Goal: Task Accomplishment & Management: Manage account settings

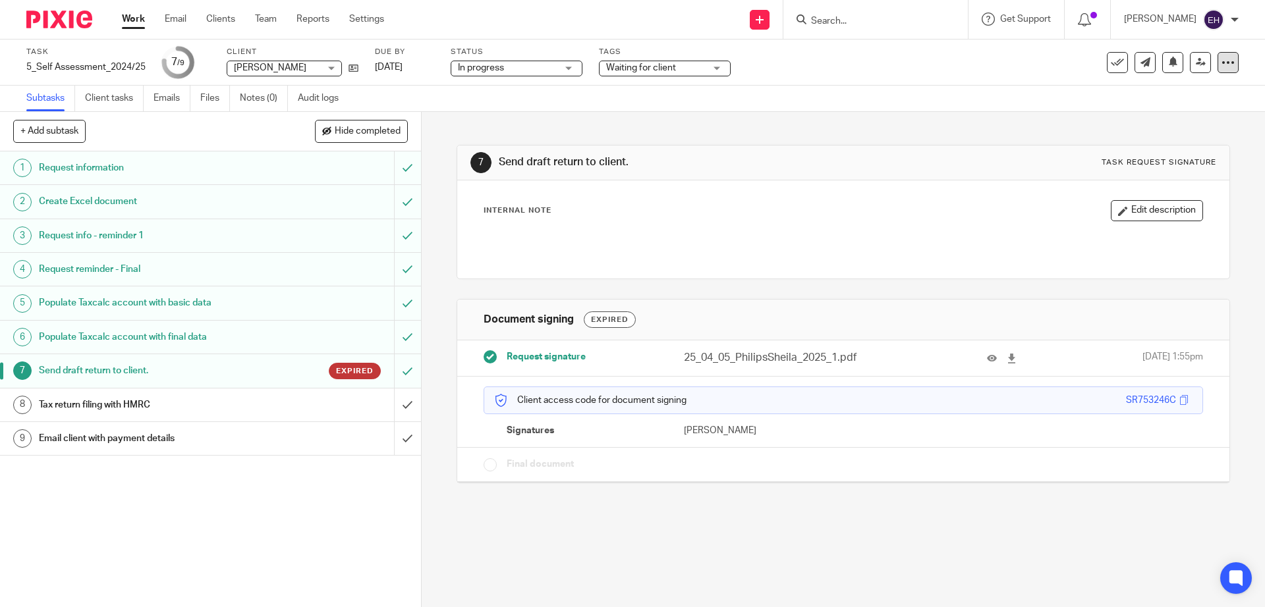
click at [1221, 63] on icon at bounding box center [1227, 62] width 13 height 13
click at [1149, 173] on span "Delete" at bounding box center [1148, 171] width 28 height 9
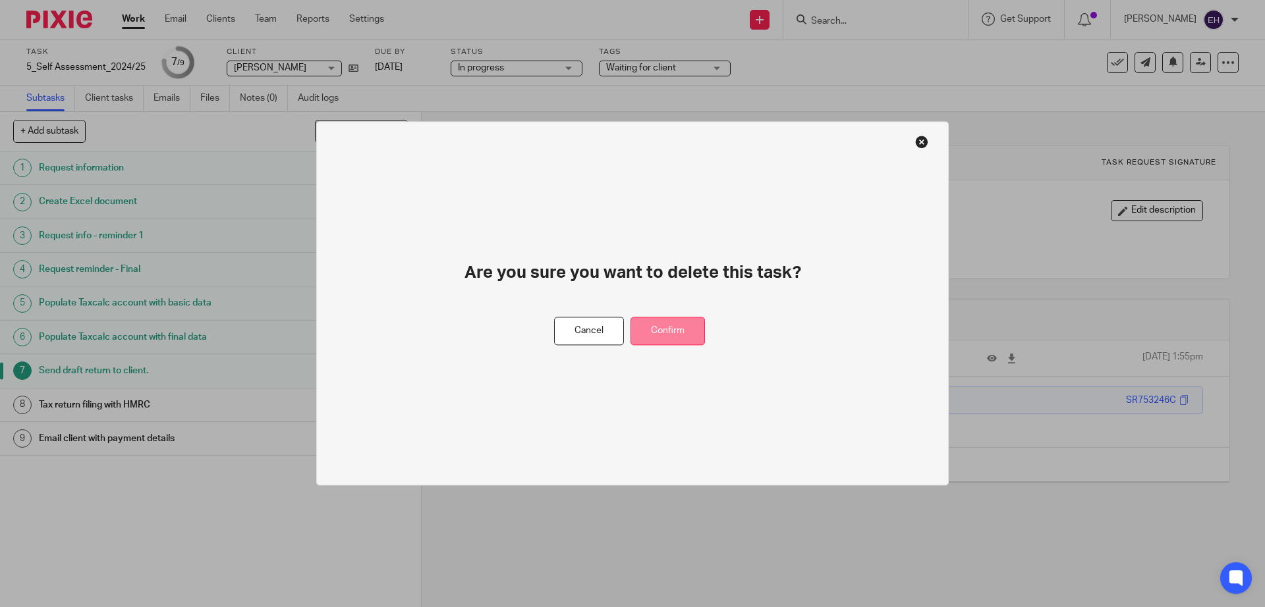
click at [676, 330] on button "Confirm" at bounding box center [667, 332] width 74 height 28
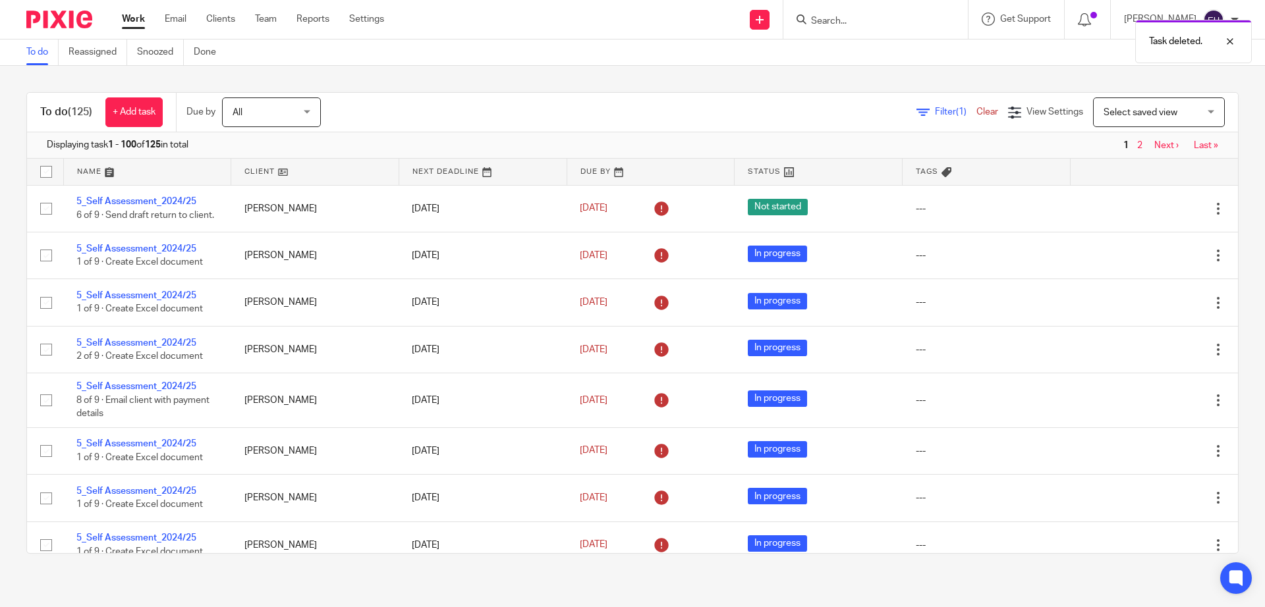
click at [866, 28] on div "Task deleted." at bounding box center [941, 38] width 619 height 50
click at [807, 20] on div "Task deleted." at bounding box center [941, 38] width 619 height 50
click at [854, 21] on div "Task deleted." at bounding box center [941, 38] width 619 height 50
click at [850, 19] on div "Task deleted." at bounding box center [941, 38] width 619 height 50
click at [836, 15] on div "Task deleted." at bounding box center [941, 38] width 619 height 50
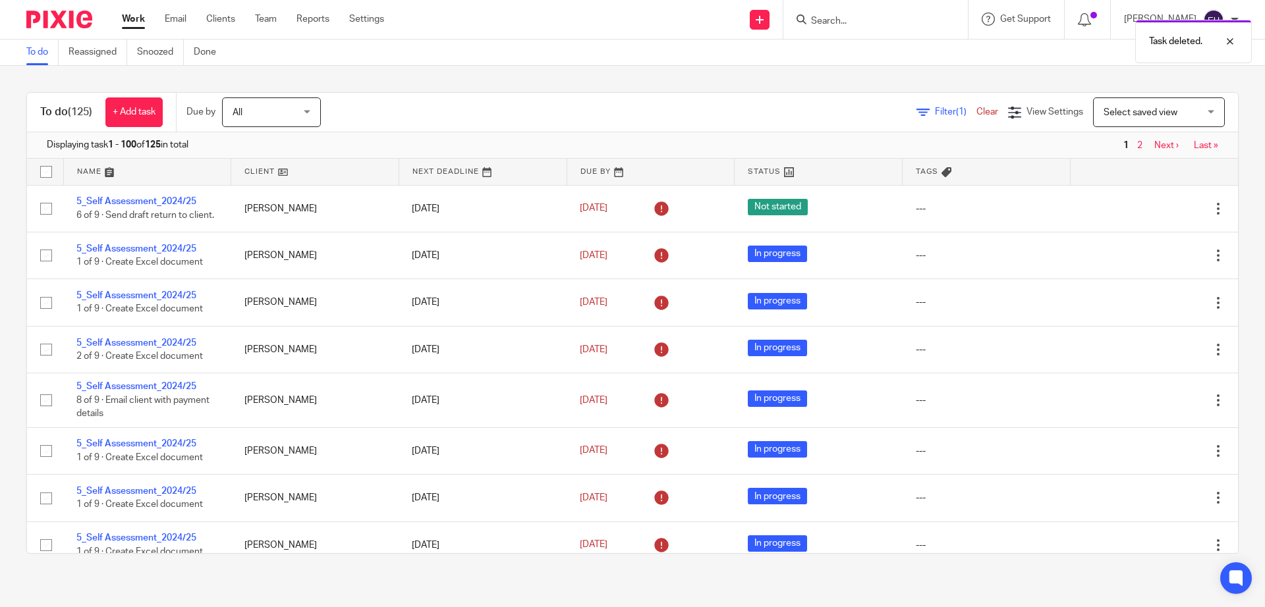
click at [846, 16] on div "Task deleted." at bounding box center [941, 38] width 619 height 50
click at [837, 22] on div "Task deleted." at bounding box center [941, 38] width 619 height 50
drag, startPoint x: 798, startPoint y: 18, endPoint x: 835, endPoint y: 14, distance: 37.8
click at [800, 17] on div "Task deleted." at bounding box center [941, 38] width 619 height 50
click at [841, 14] on div "Task deleted." at bounding box center [941, 38] width 619 height 50
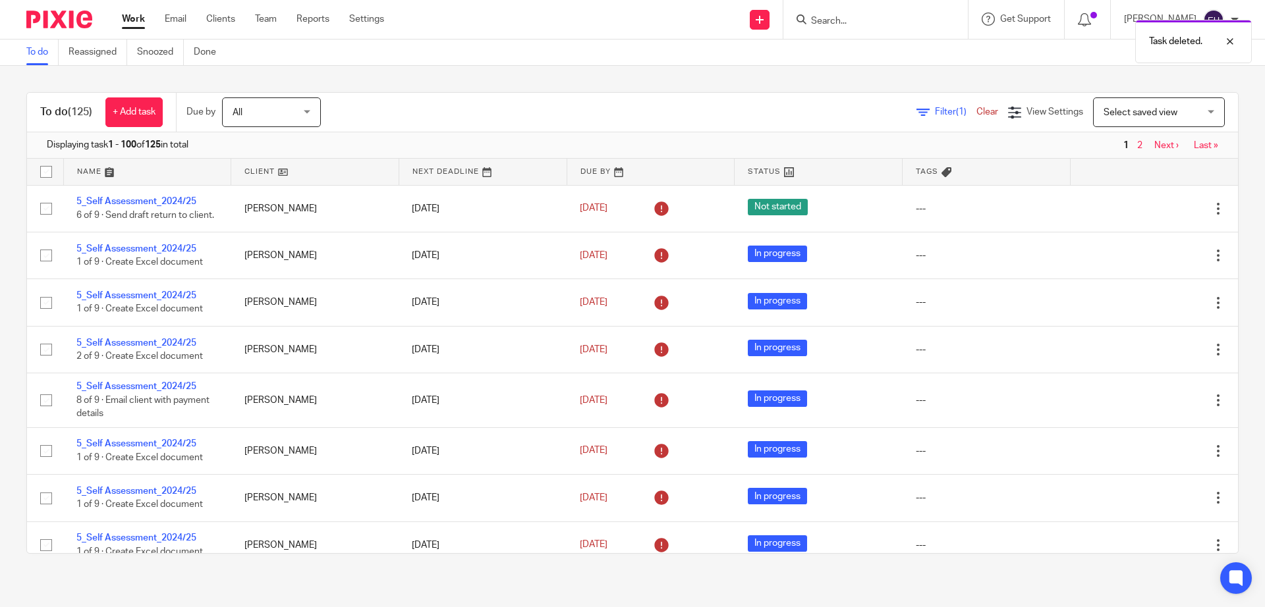
click at [833, 21] on div "Task deleted." at bounding box center [941, 38] width 619 height 50
click at [829, 26] on div "Task deleted." at bounding box center [941, 38] width 619 height 50
click at [829, 22] on div "Task deleted." at bounding box center [941, 38] width 619 height 50
click at [829, 19] on div "Task deleted." at bounding box center [941, 38] width 619 height 50
click at [830, 18] on div "Task deleted." at bounding box center [941, 38] width 619 height 50
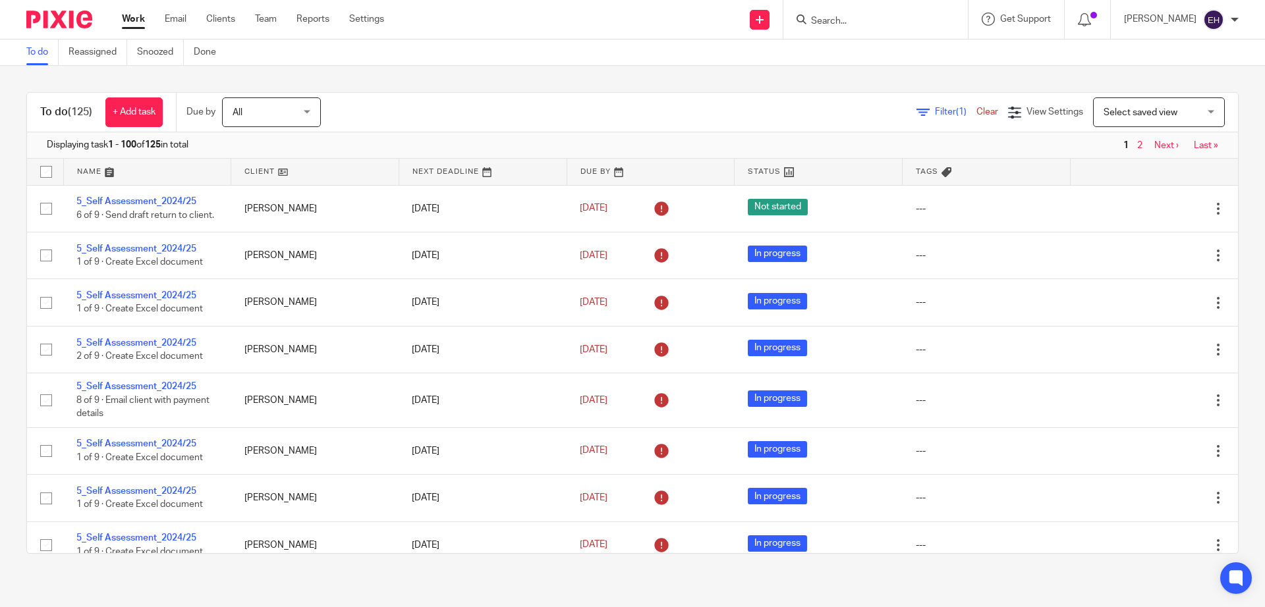
click at [842, 111] on div "Filter (1) Clear View Settings View Settings (1) Filters Clear Save Manage save…" at bounding box center [791, 113] width 894 height 30
click at [841, 22] on input "Search" at bounding box center [869, 22] width 119 height 12
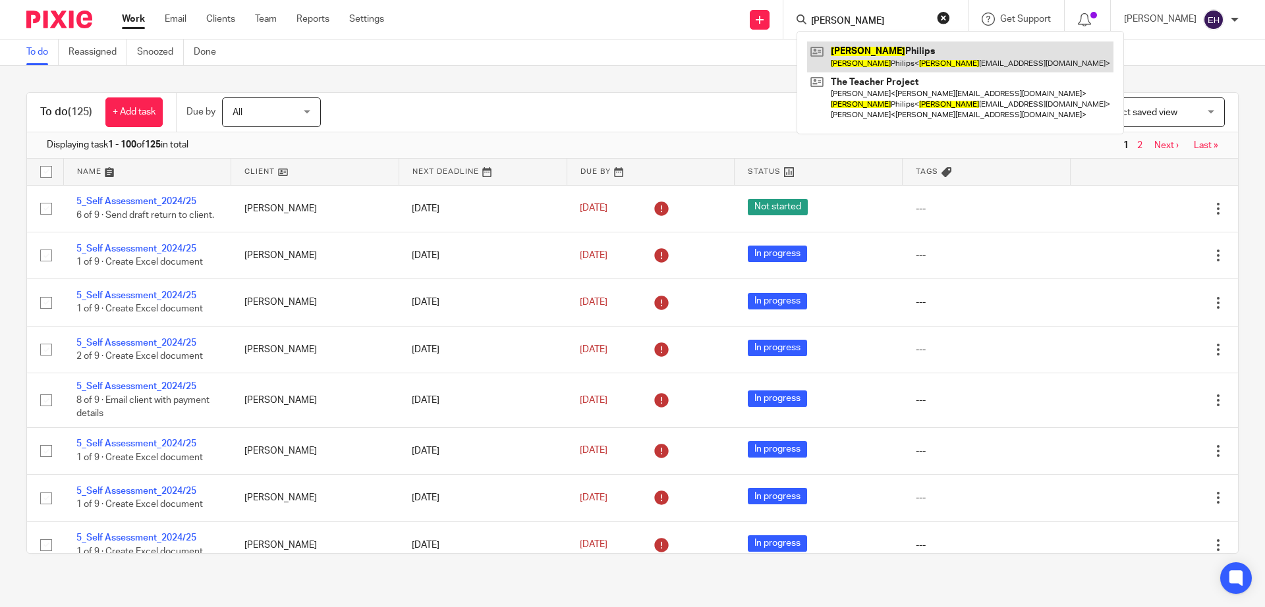
type input "sheila"
click at [881, 51] on link at bounding box center [960, 57] width 306 height 30
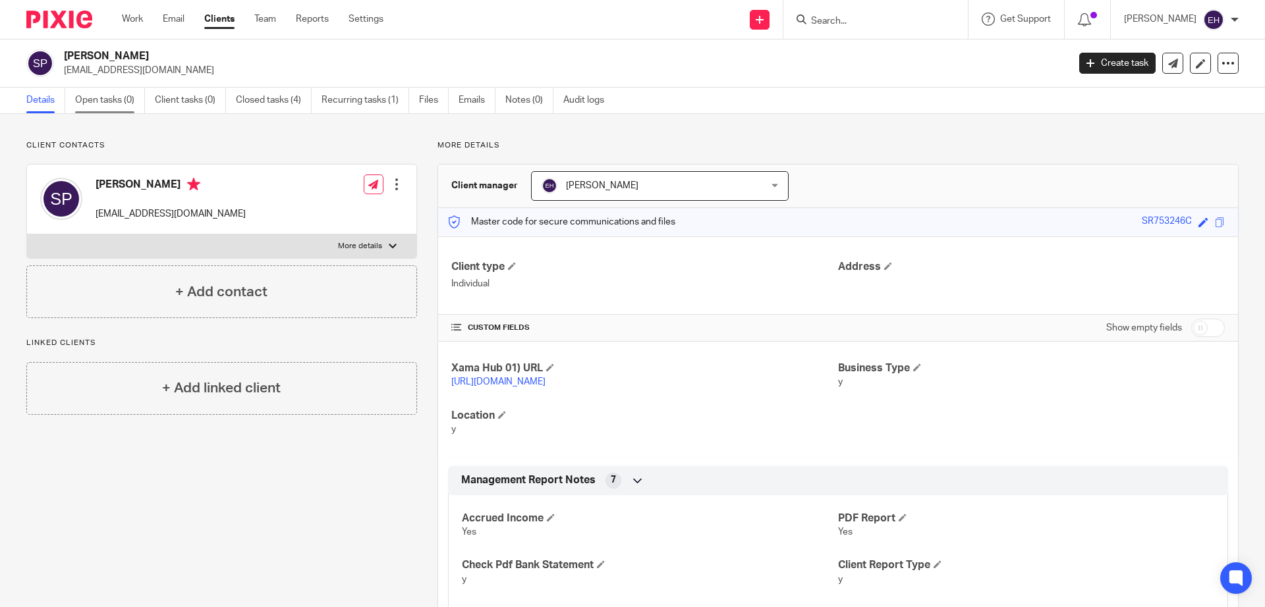
click at [109, 105] on link "Open tasks (0)" at bounding box center [110, 101] width 70 height 26
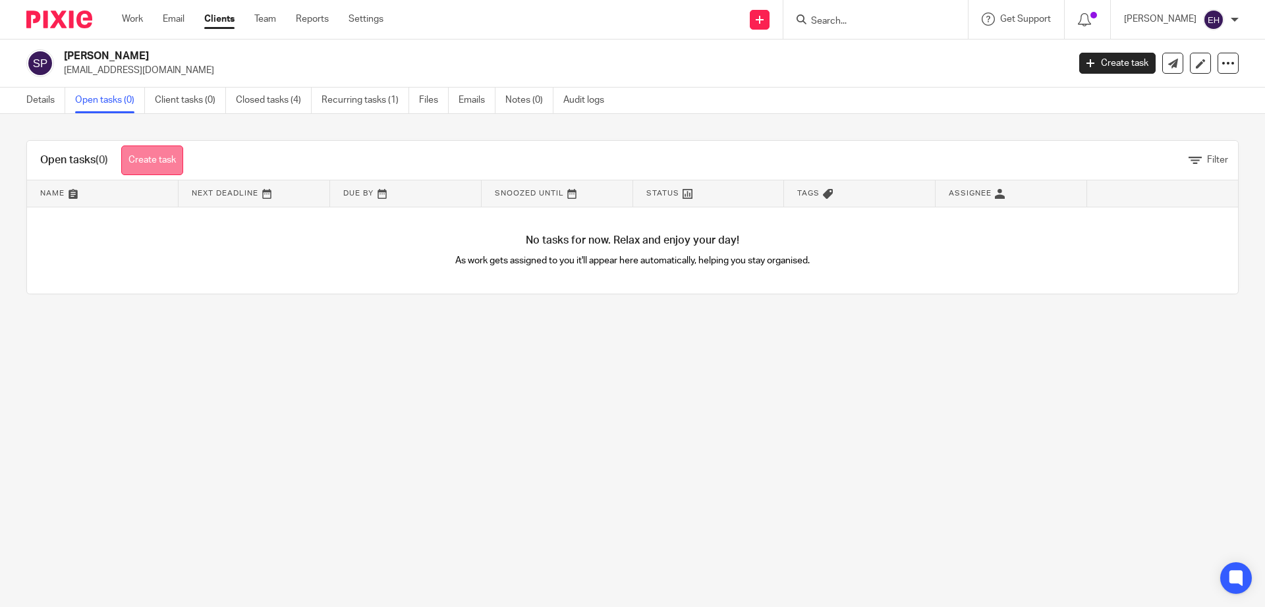
click at [151, 162] on link "Create task" at bounding box center [152, 161] width 62 height 30
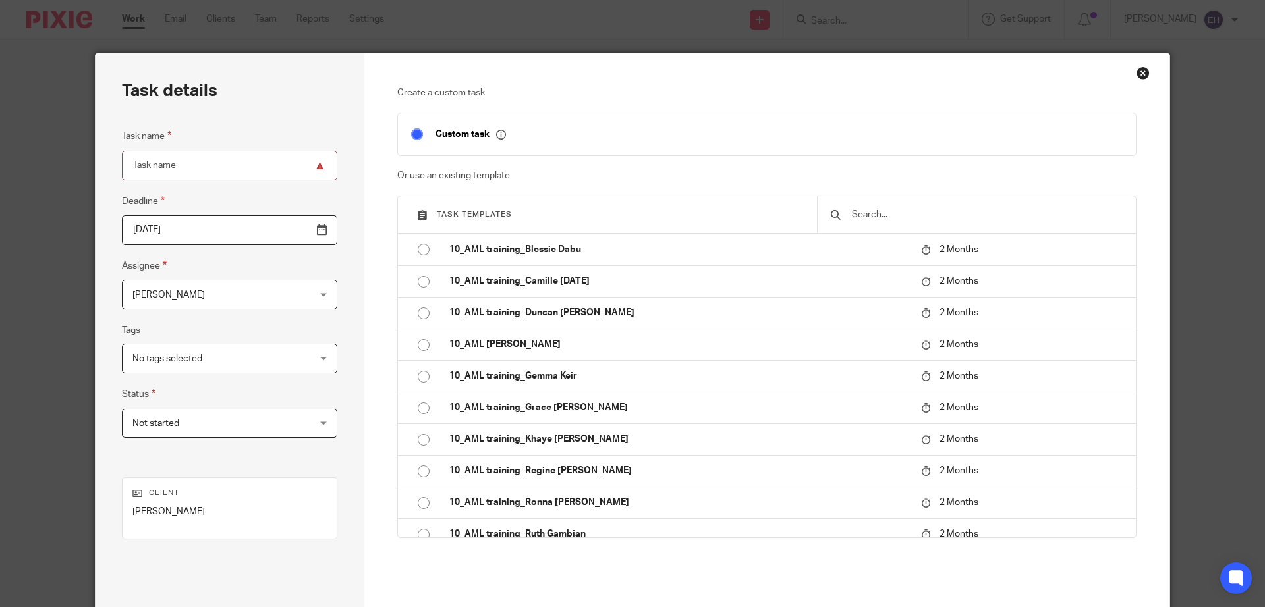
click at [905, 215] on input "text" at bounding box center [987, 215] width 272 height 14
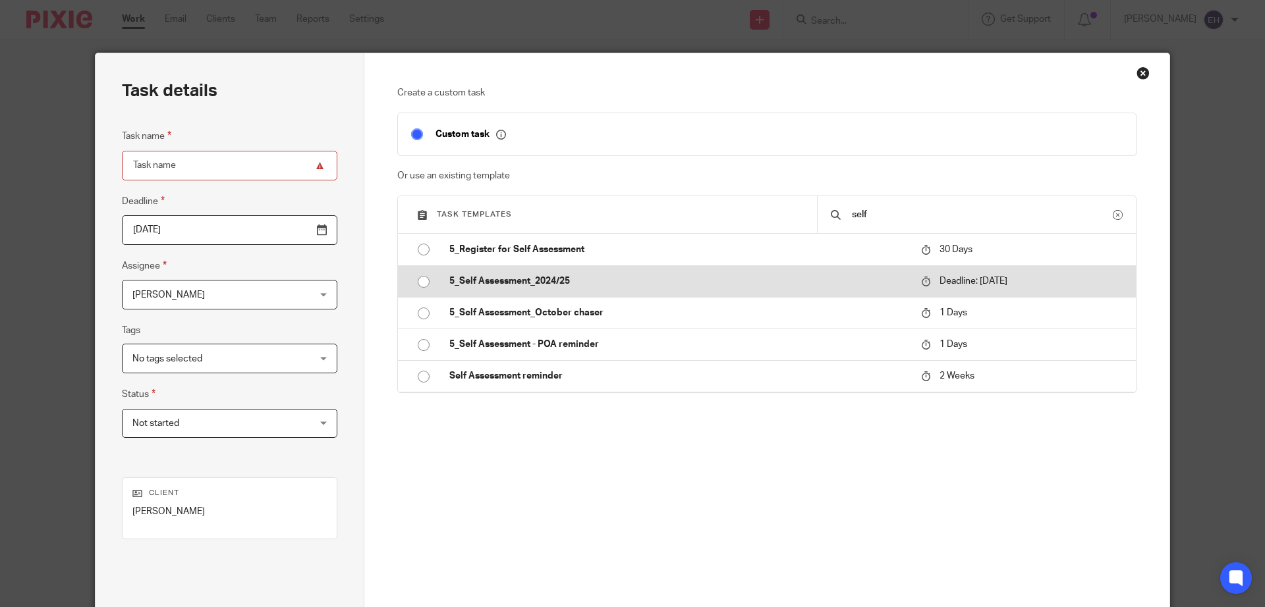
type input "self"
click at [621, 271] on td "5_Self Assessment_2024/25" at bounding box center [675, 282] width 478 height 32
type input "[DATE]"
type input "5_Self Assessment_2024/25"
checkbox input "false"
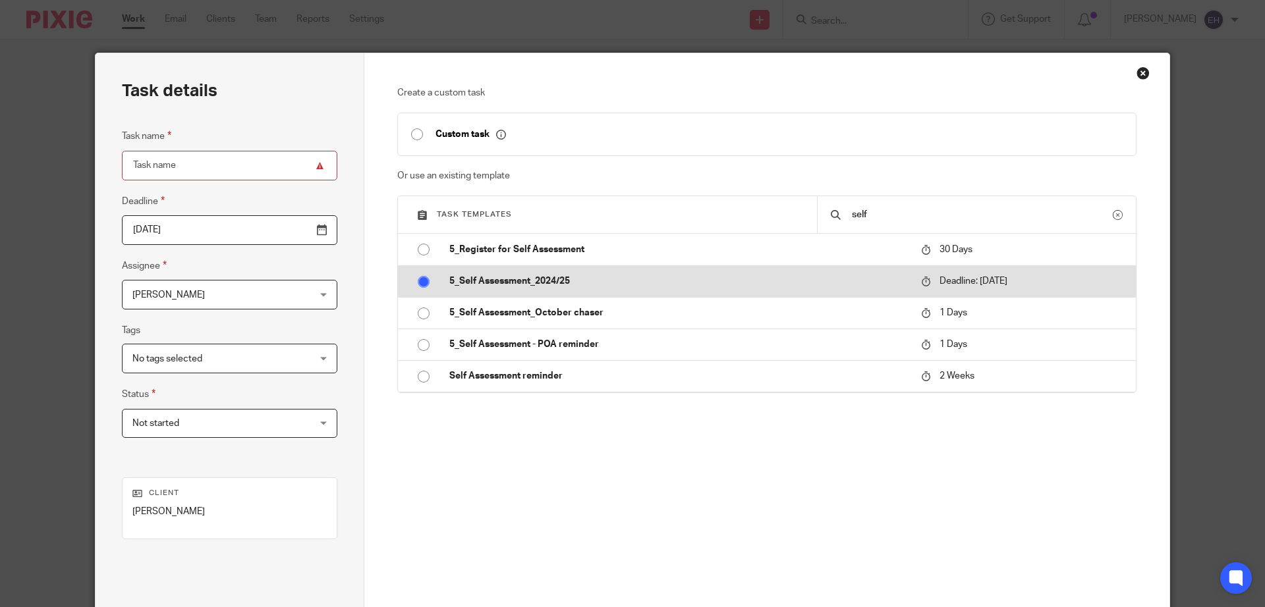
radio input "true"
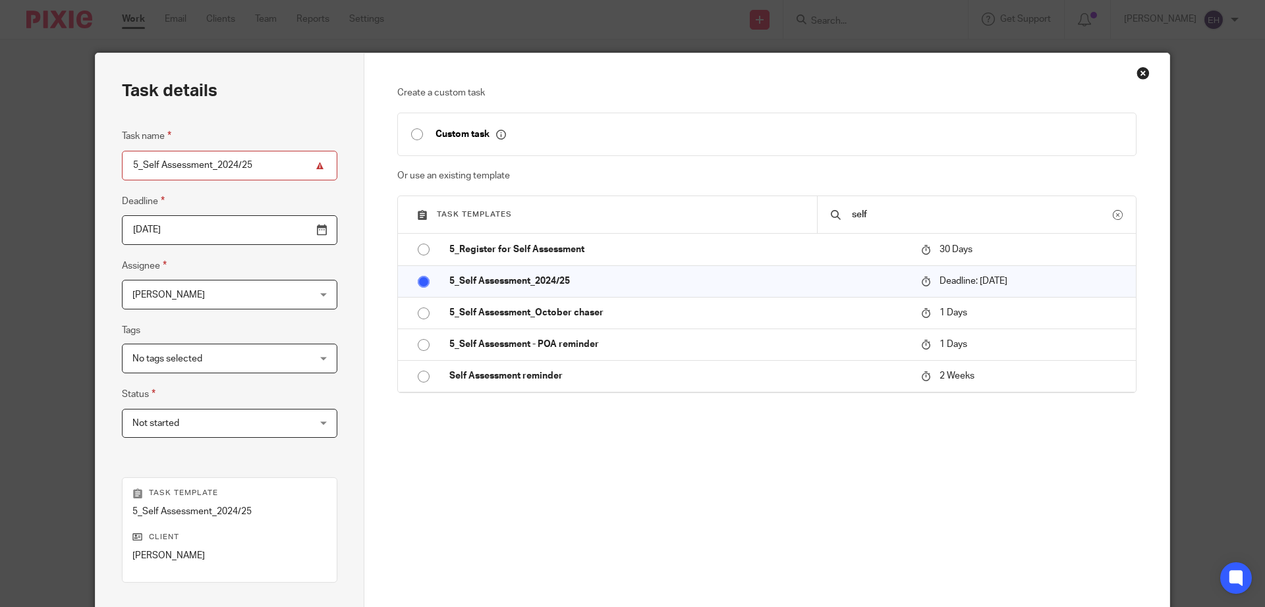
scroll to position [169, 0]
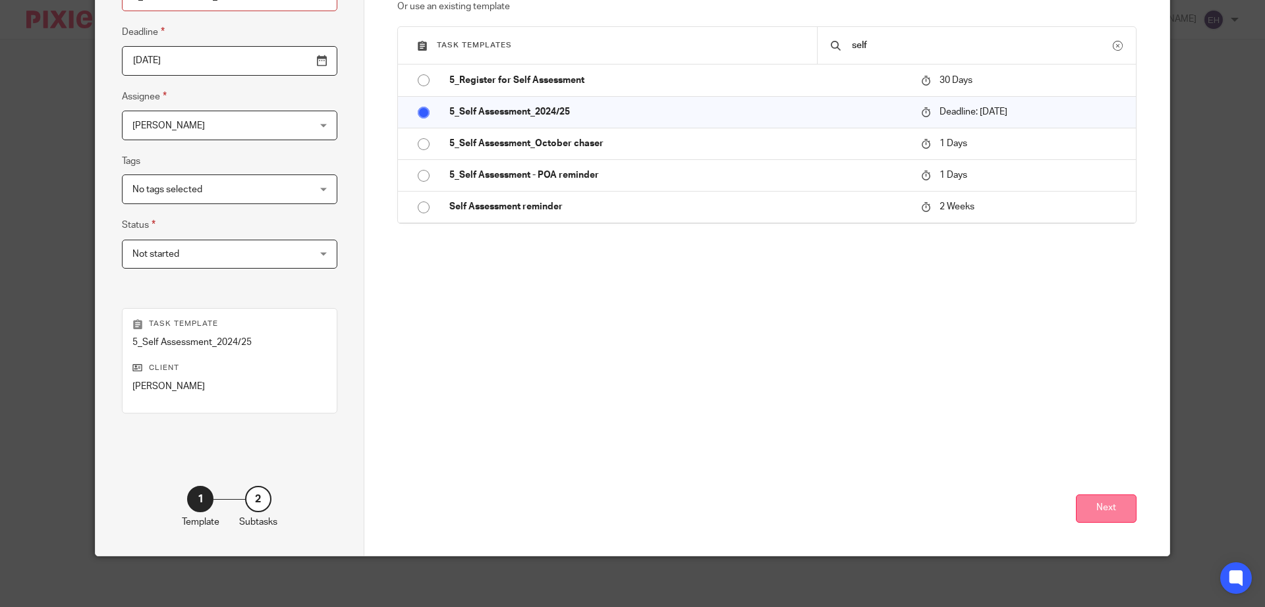
click at [1094, 515] on button "Next" at bounding box center [1106, 509] width 61 height 28
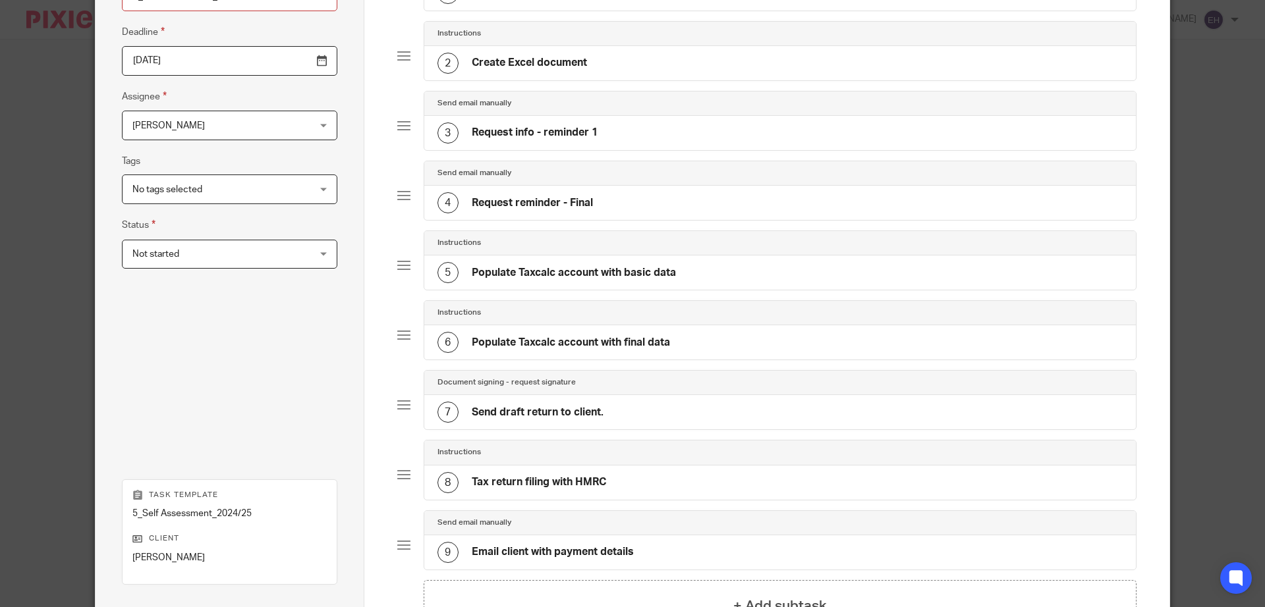
scroll to position [342, 0]
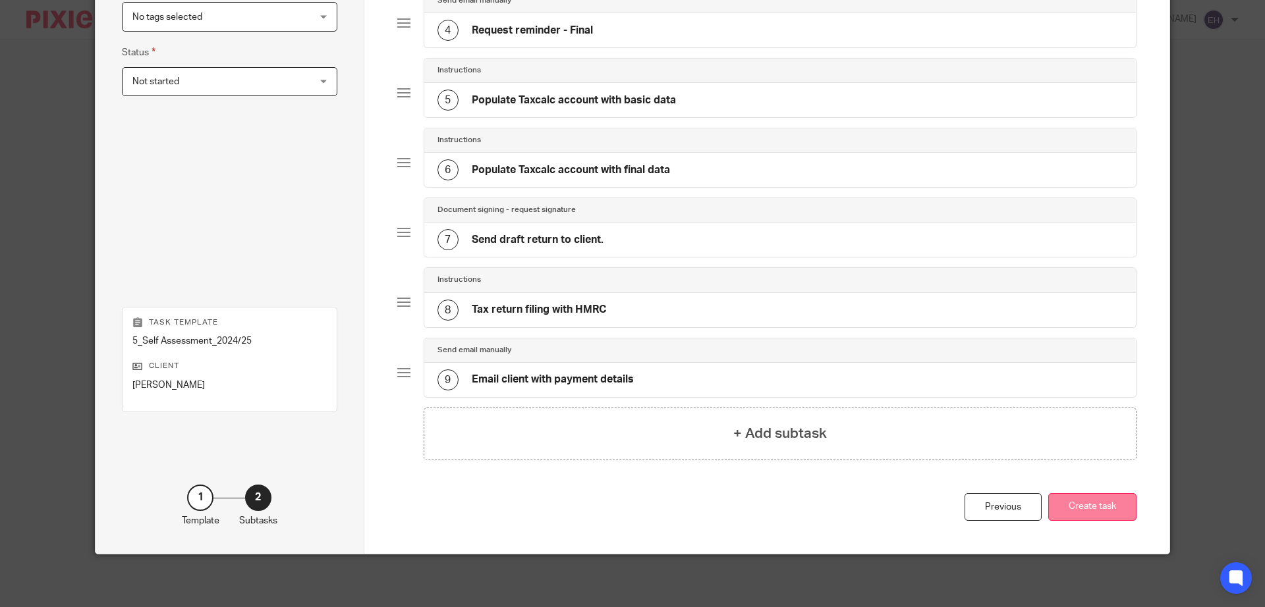
click at [1102, 503] on button "Create task" at bounding box center [1092, 507] width 88 height 28
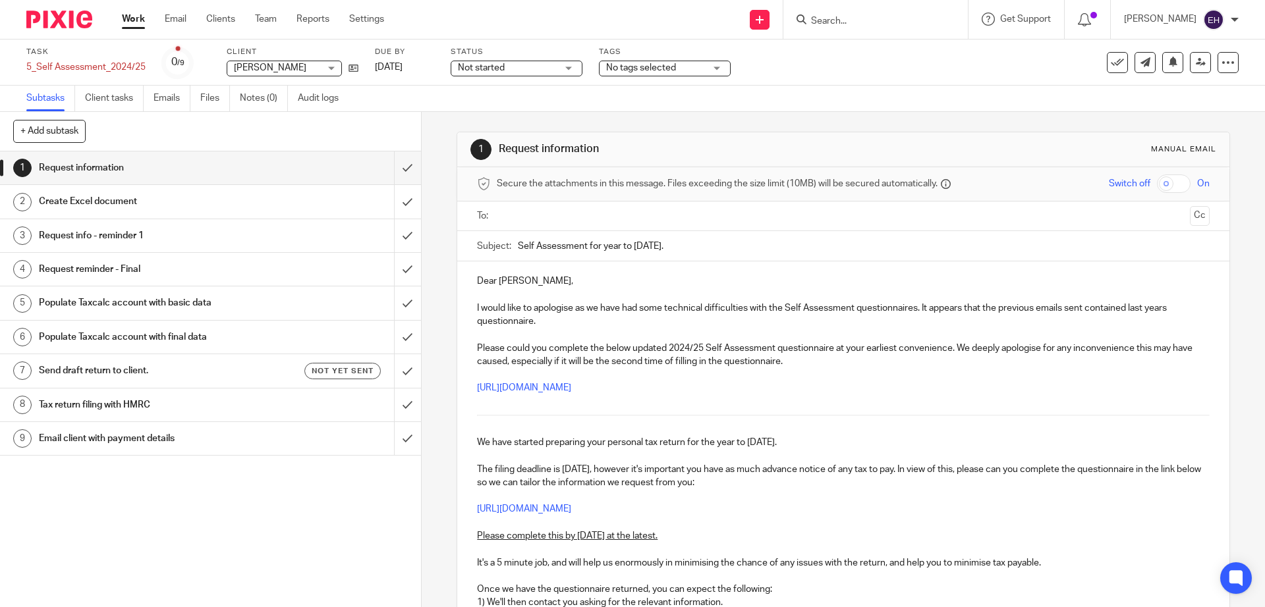
click at [534, 210] on input "text" at bounding box center [842, 216] width 683 height 15
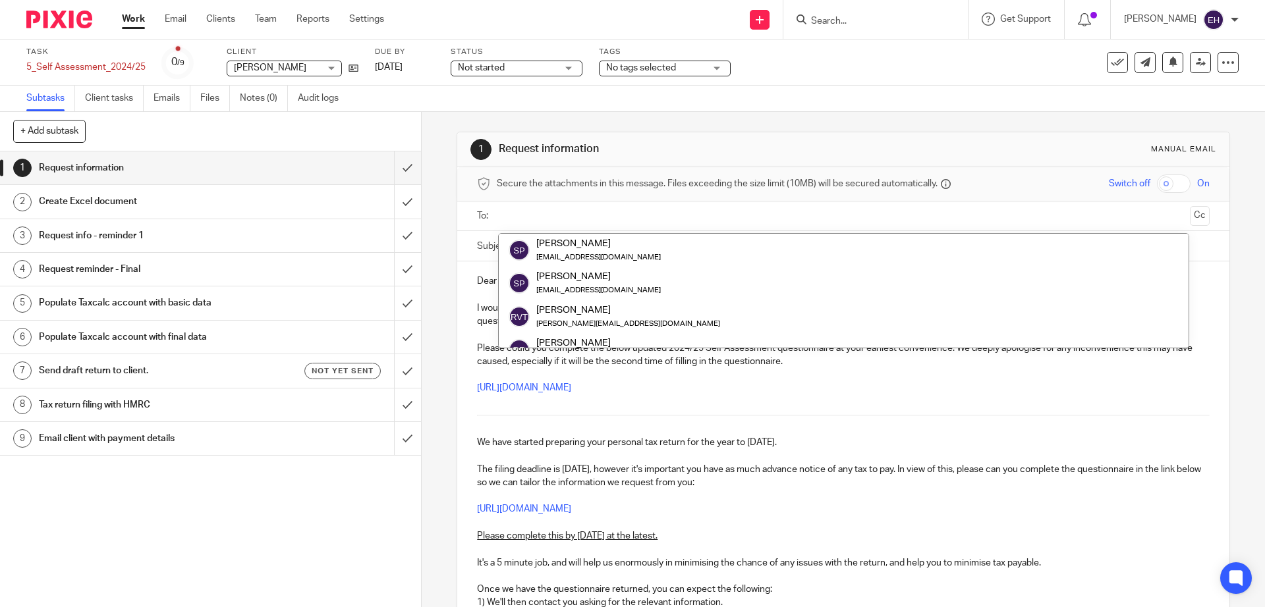
click at [214, 364] on h1 "Send draft return to client." at bounding box center [153, 371] width 228 height 20
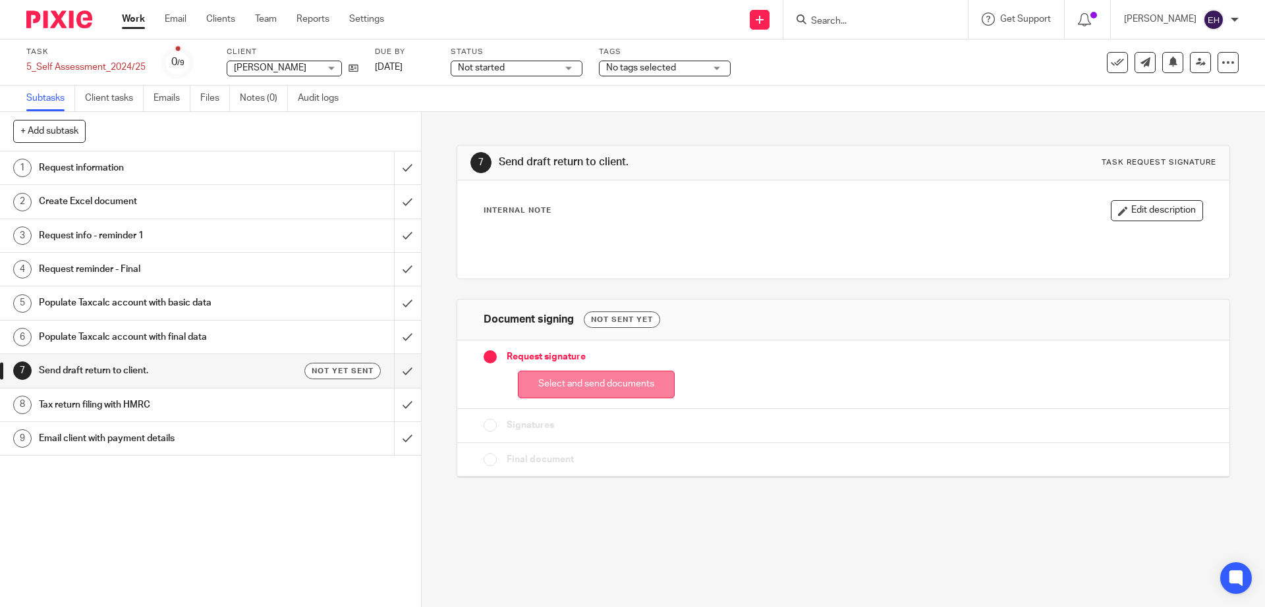
click at [609, 398] on button "Select and send documents" at bounding box center [596, 385] width 157 height 28
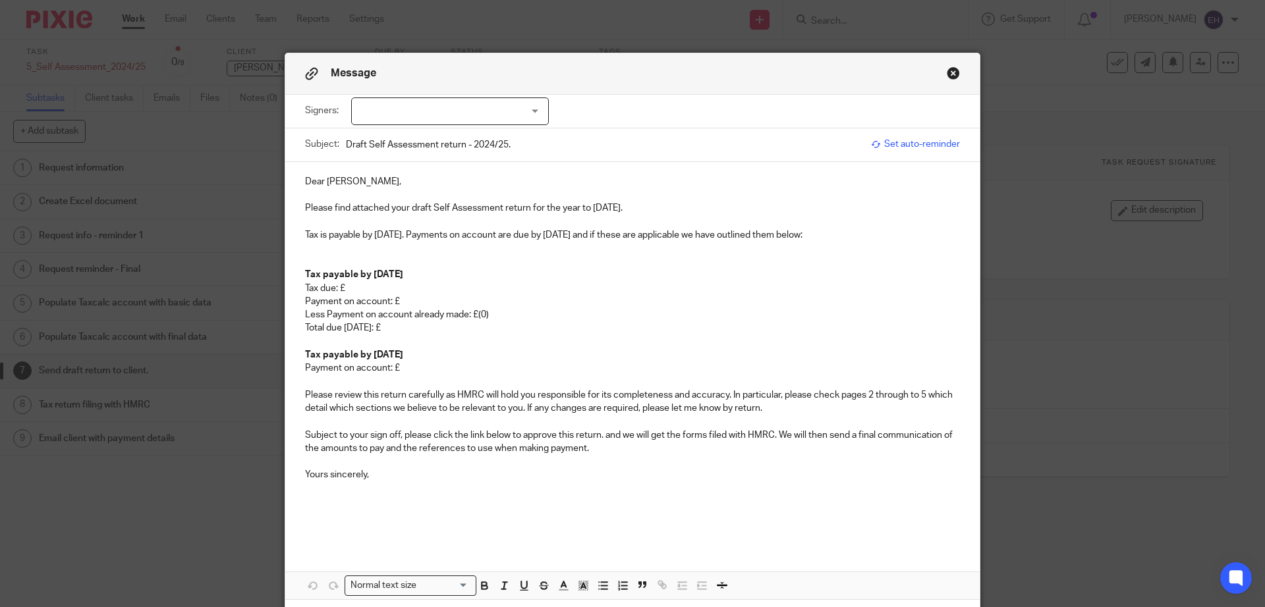
click at [464, 119] on div at bounding box center [450, 112] width 198 height 28
click at [445, 136] on li "[PERSON_NAME]" at bounding box center [445, 138] width 196 height 27
checkbox input "true"
click at [355, 286] on p "Tax due: £" at bounding box center [632, 288] width 655 height 13
click at [428, 302] on p "Payment on account: £" at bounding box center [632, 301] width 655 height 13
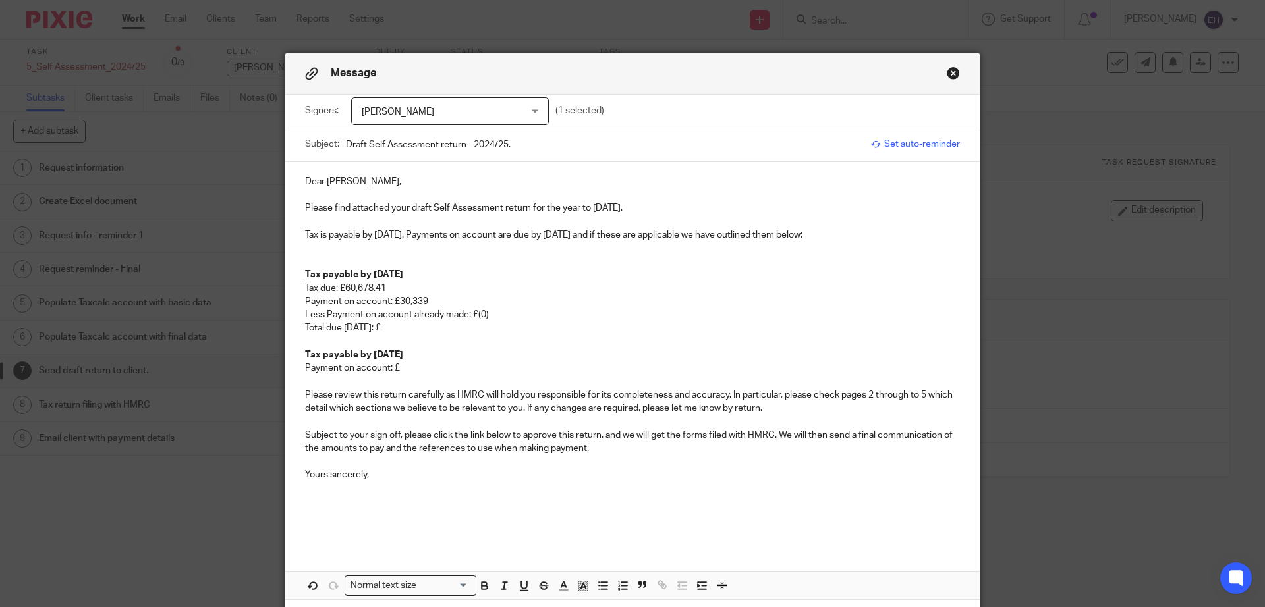
click at [483, 313] on p "Less Payment on account already made: £(0)" at bounding box center [632, 314] width 655 height 13
click at [426, 364] on p "Payment on account: £" at bounding box center [632, 368] width 655 height 13
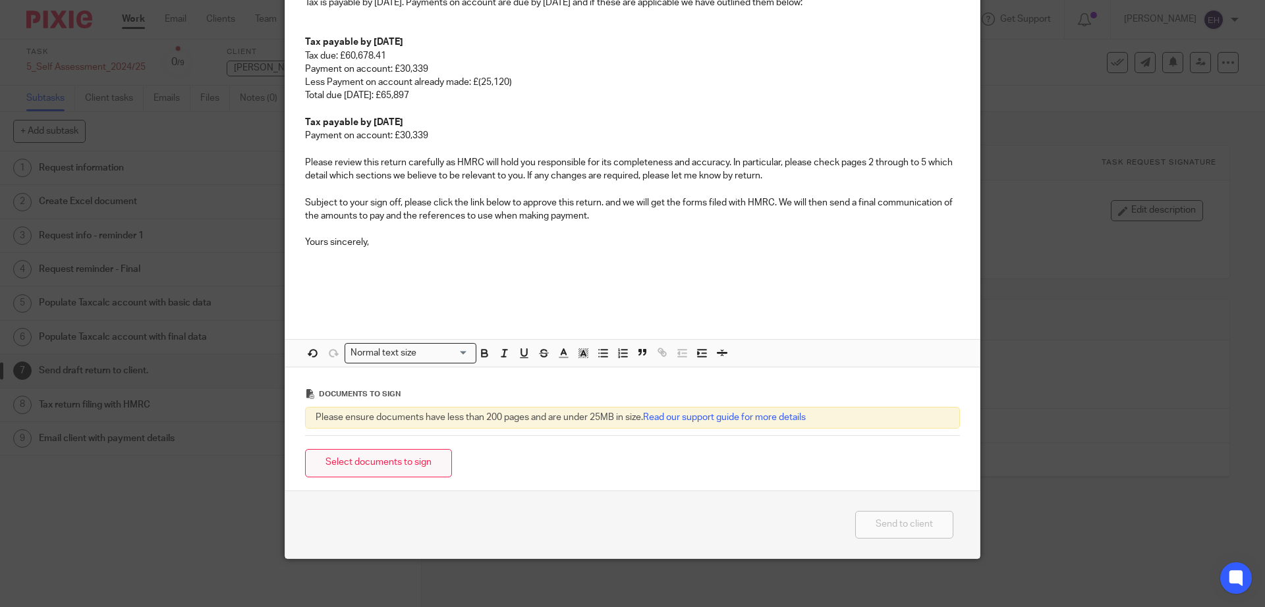
click at [388, 464] on button "Select documents to sign" at bounding box center [378, 463] width 147 height 28
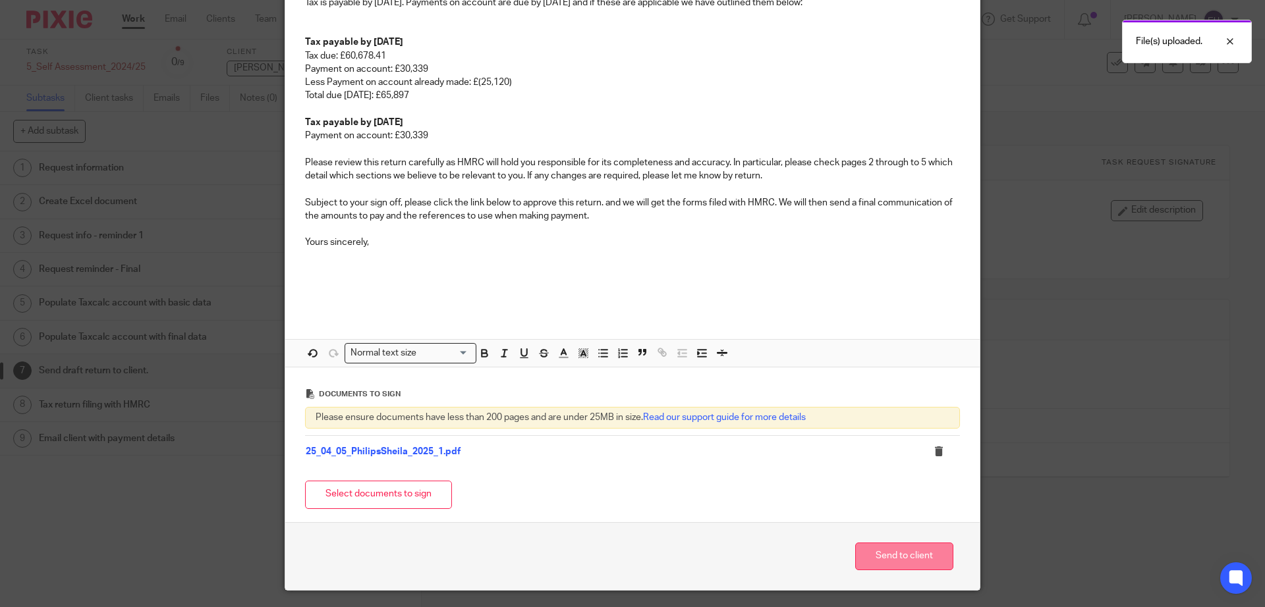
click at [893, 554] on button "Send to client" at bounding box center [904, 557] width 98 height 28
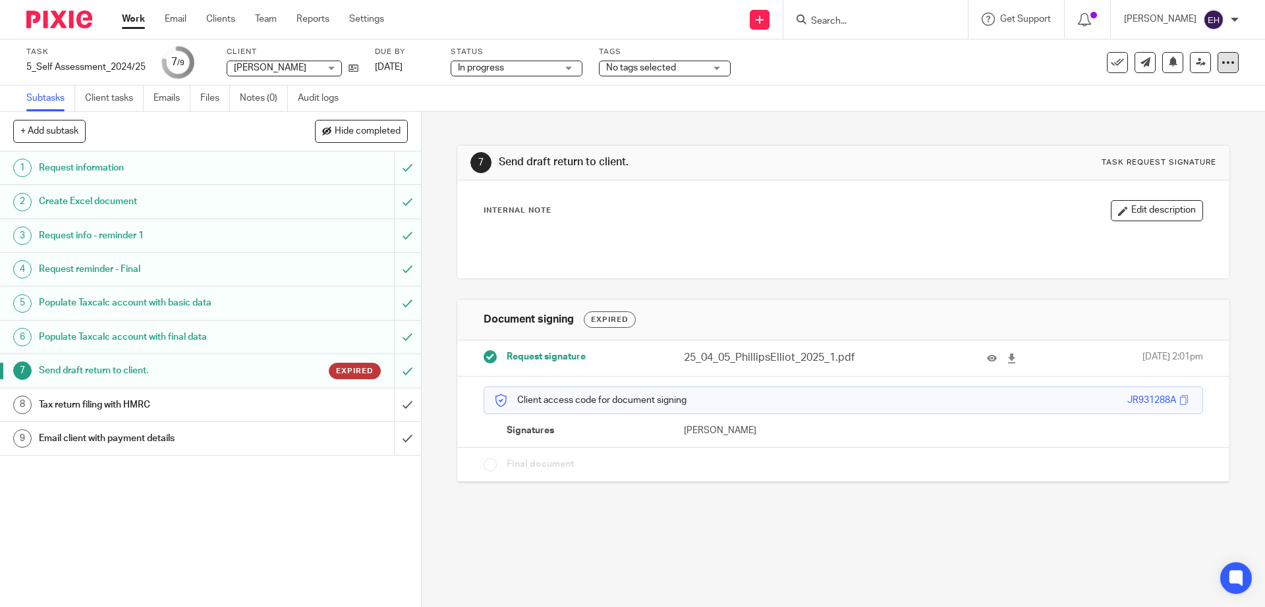
click at [1220, 70] on div at bounding box center [1228, 62] width 21 height 21
click at [1152, 175] on span "Delete" at bounding box center [1148, 171] width 28 height 9
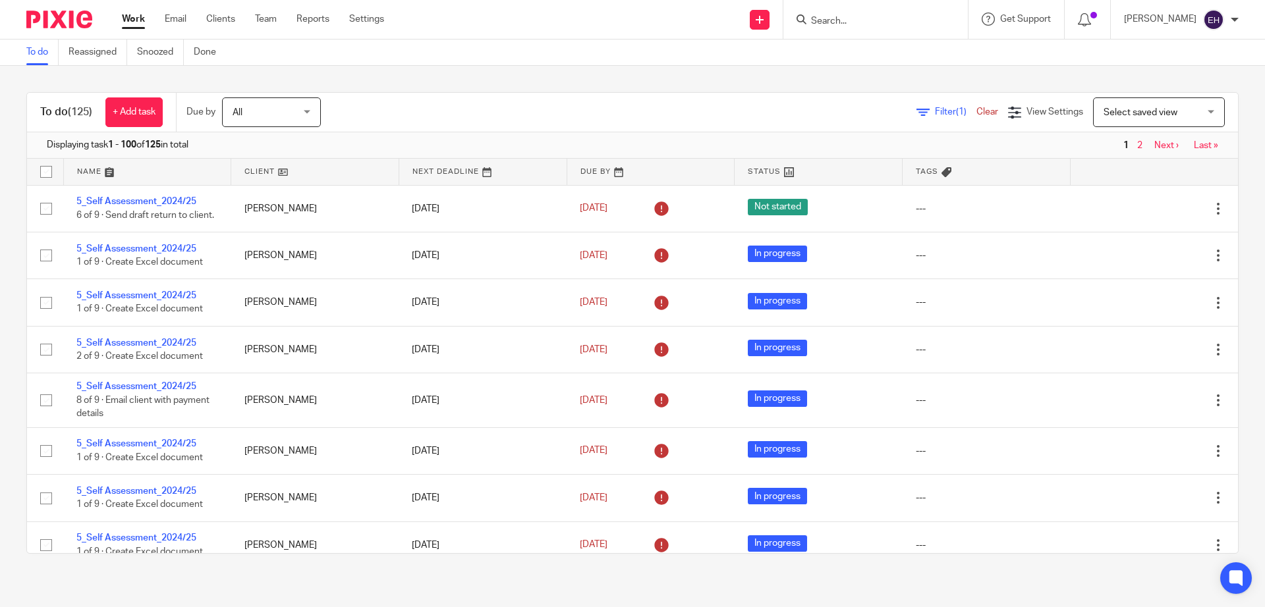
click at [856, 26] on form at bounding box center [880, 19] width 140 height 16
click at [842, 20] on input "Search" at bounding box center [869, 22] width 119 height 12
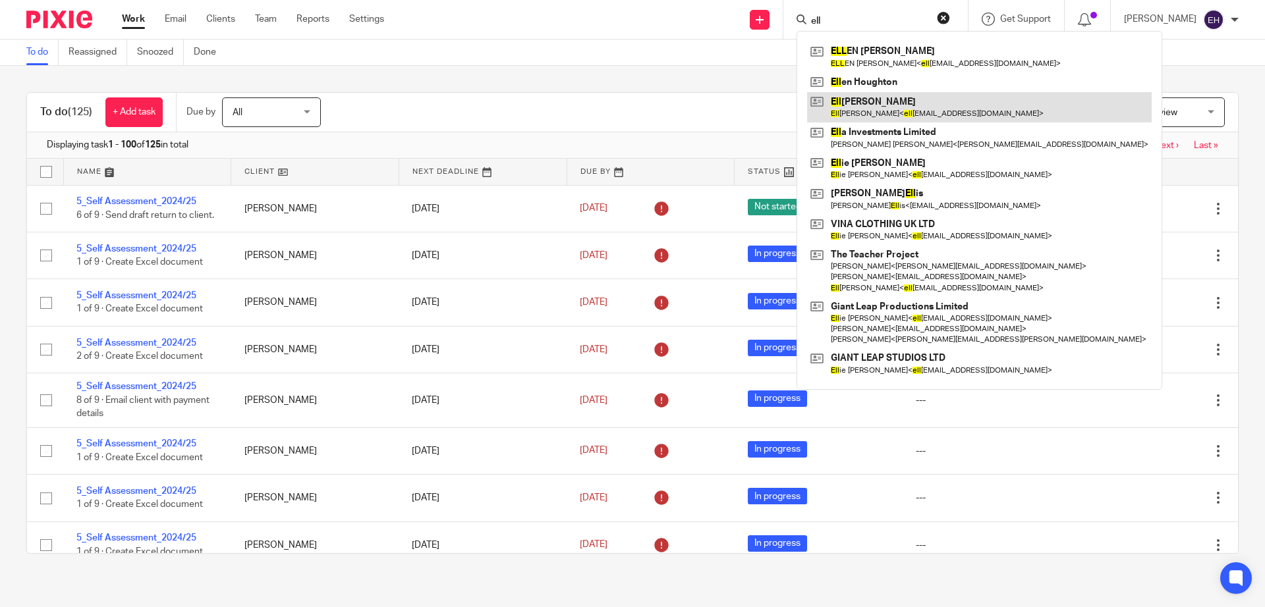
type input "ell"
click at [884, 98] on link at bounding box center [979, 107] width 345 height 30
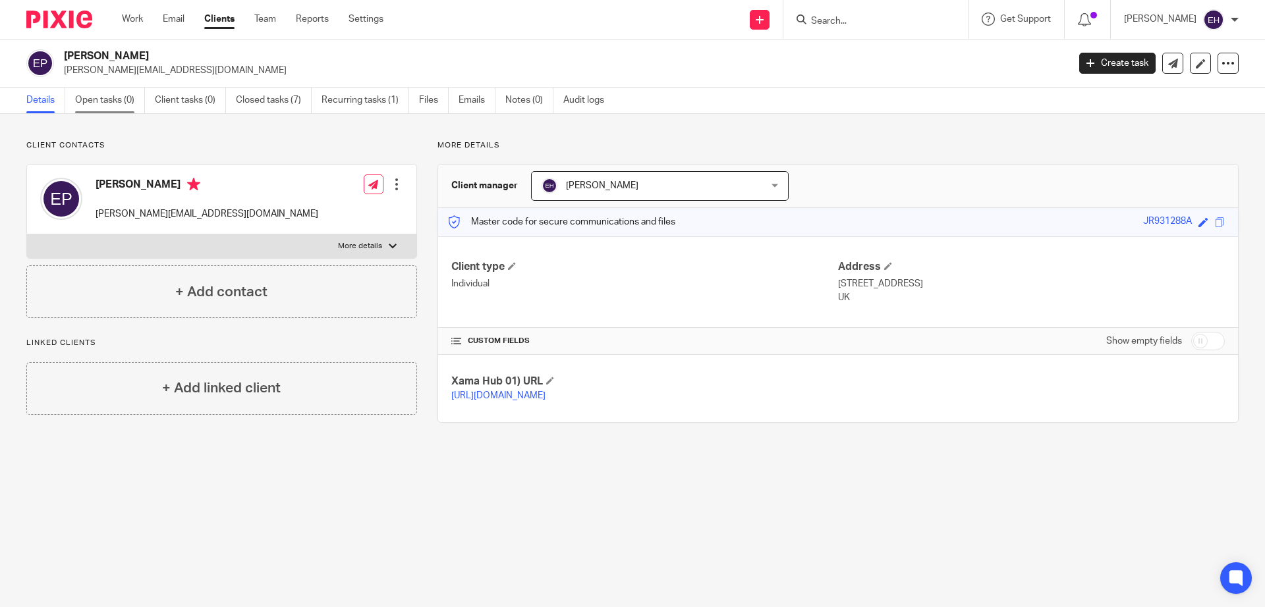
click at [115, 105] on link "Open tasks (0)" at bounding box center [110, 101] width 70 height 26
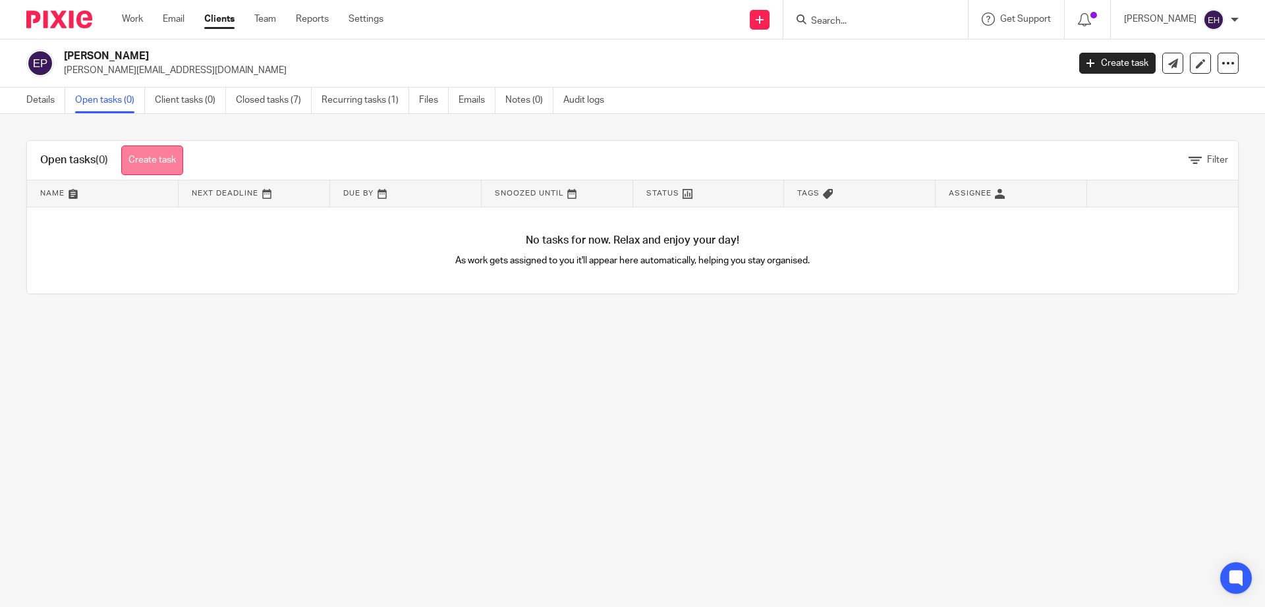
click at [144, 159] on link "Create task" at bounding box center [152, 161] width 62 height 30
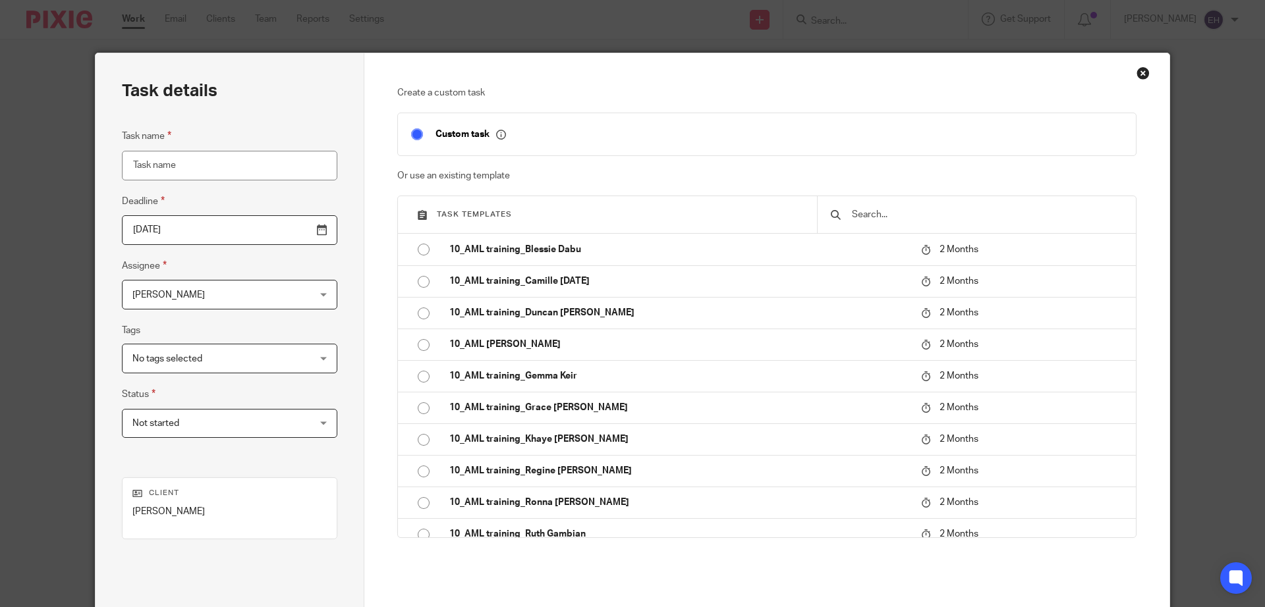
click at [886, 215] on input "text" at bounding box center [987, 215] width 272 height 14
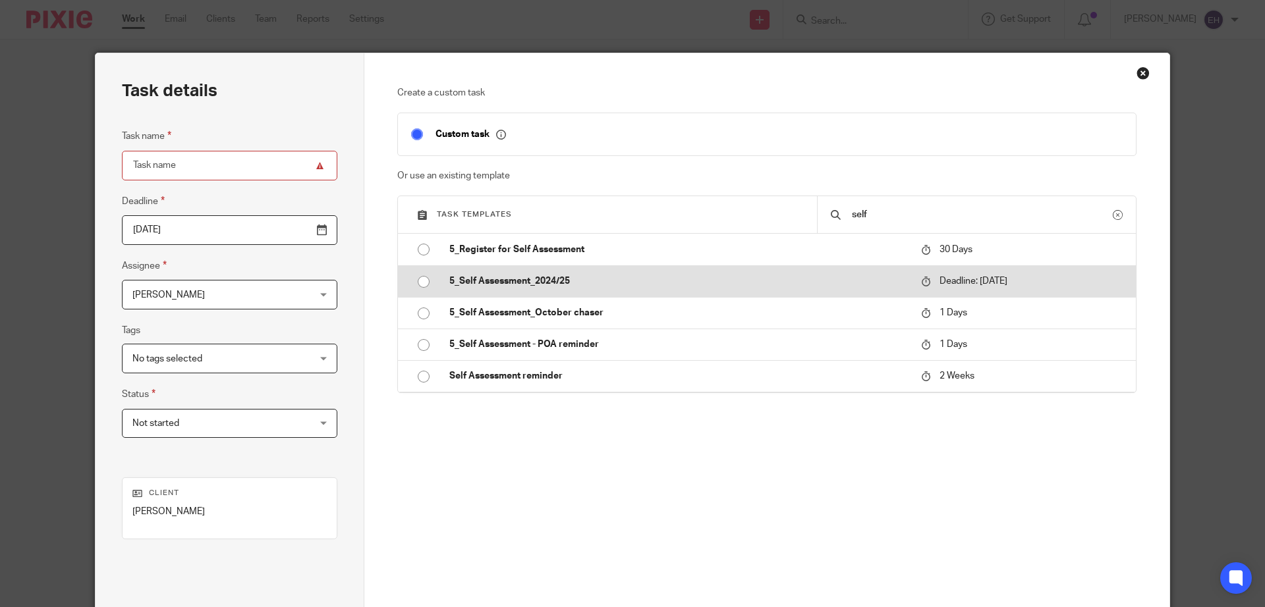
type input "self"
click at [654, 287] on p "5_Self Assessment_2024/25" at bounding box center [678, 281] width 459 height 13
type input "2022-11-30"
type input "5_Self Assessment_2024/25"
checkbox input "false"
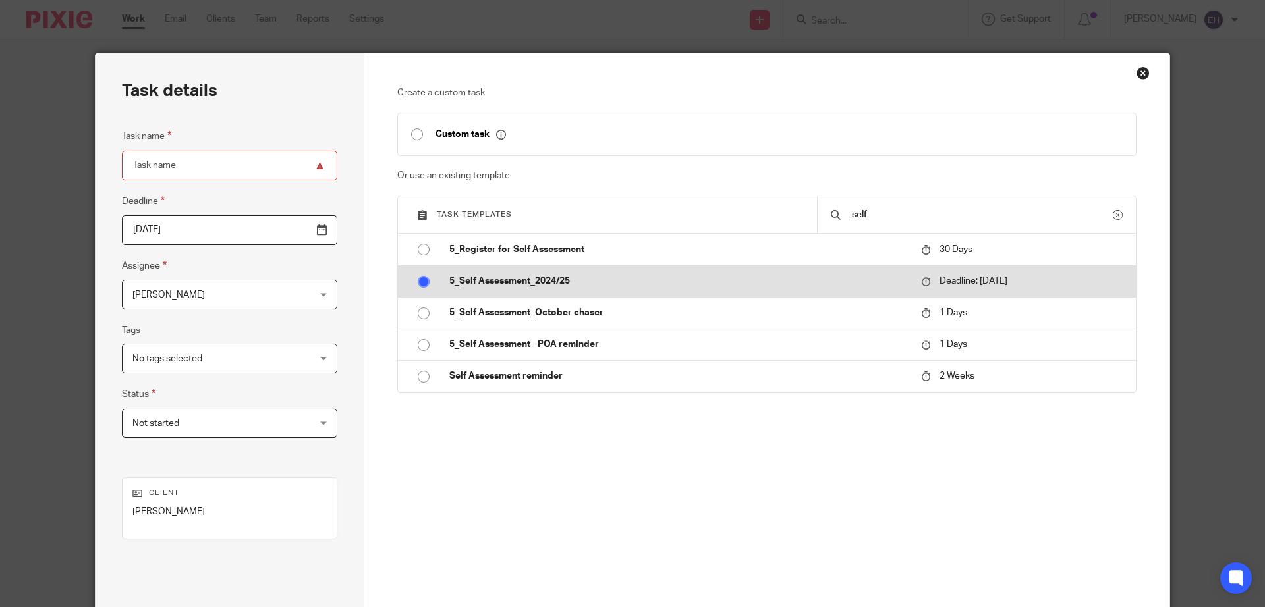
radio input "true"
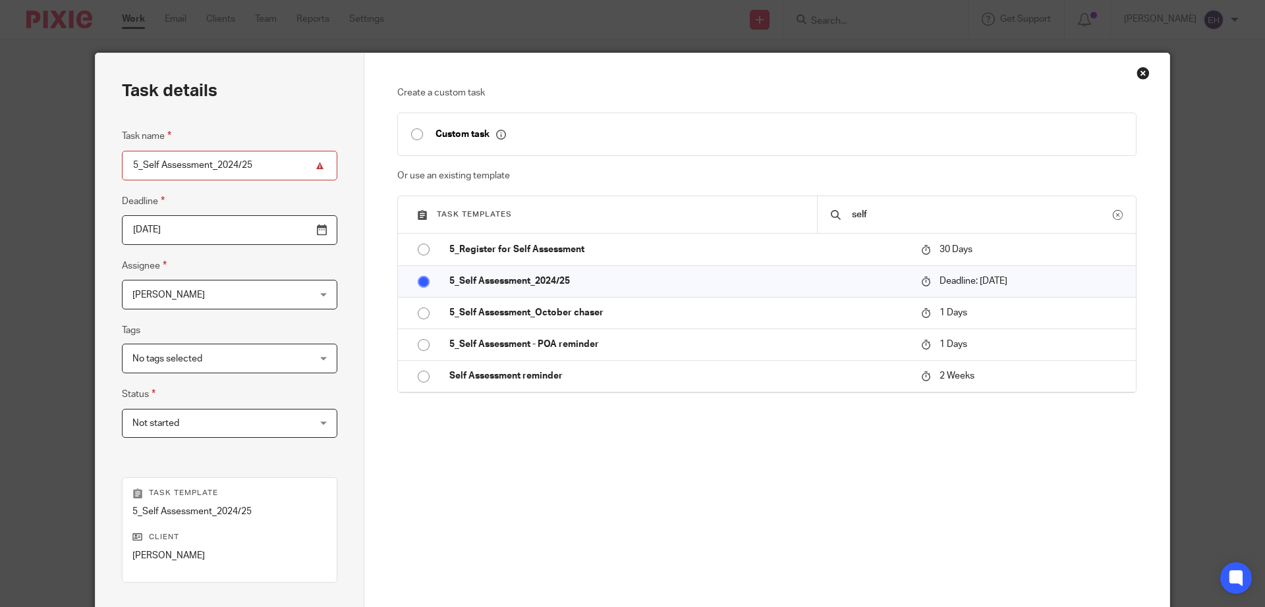
scroll to position [169, 0]
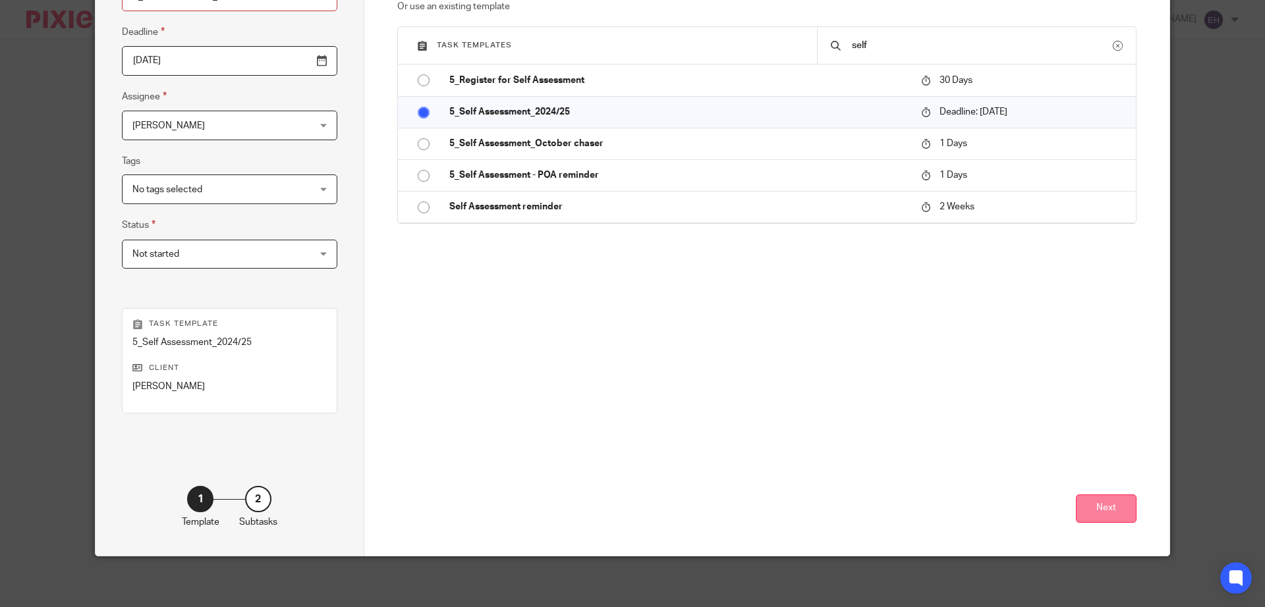
click at [1114, 509] on button "Next" at bounding box center [1106, 509] width 61 height 28
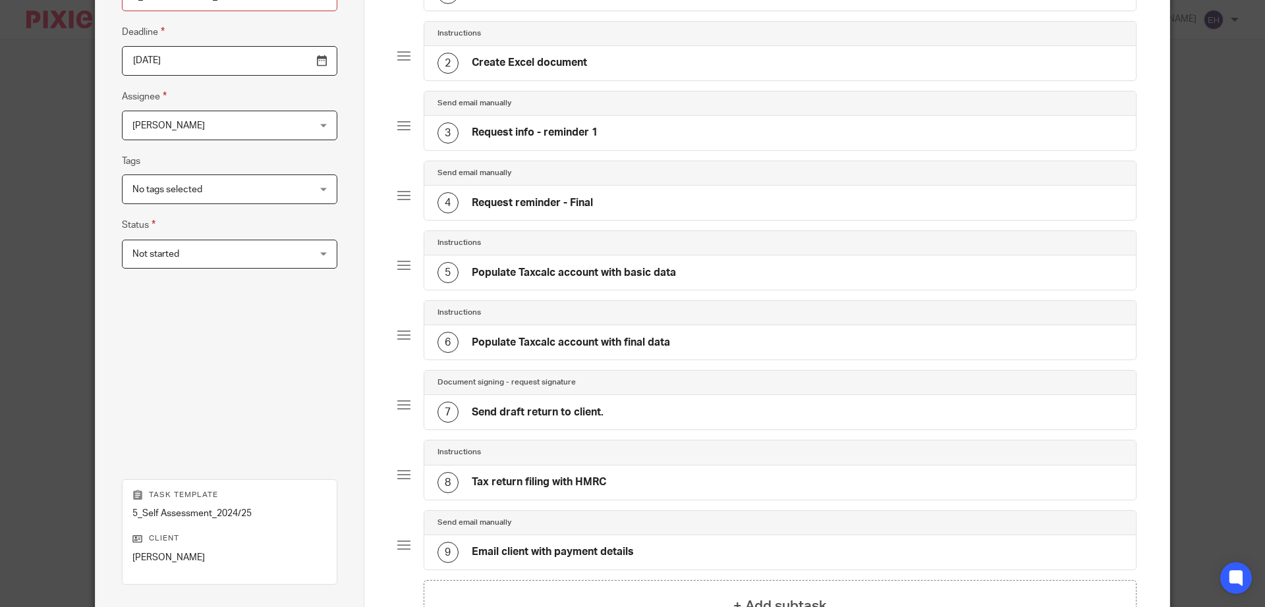
scroll to position [342, 0]
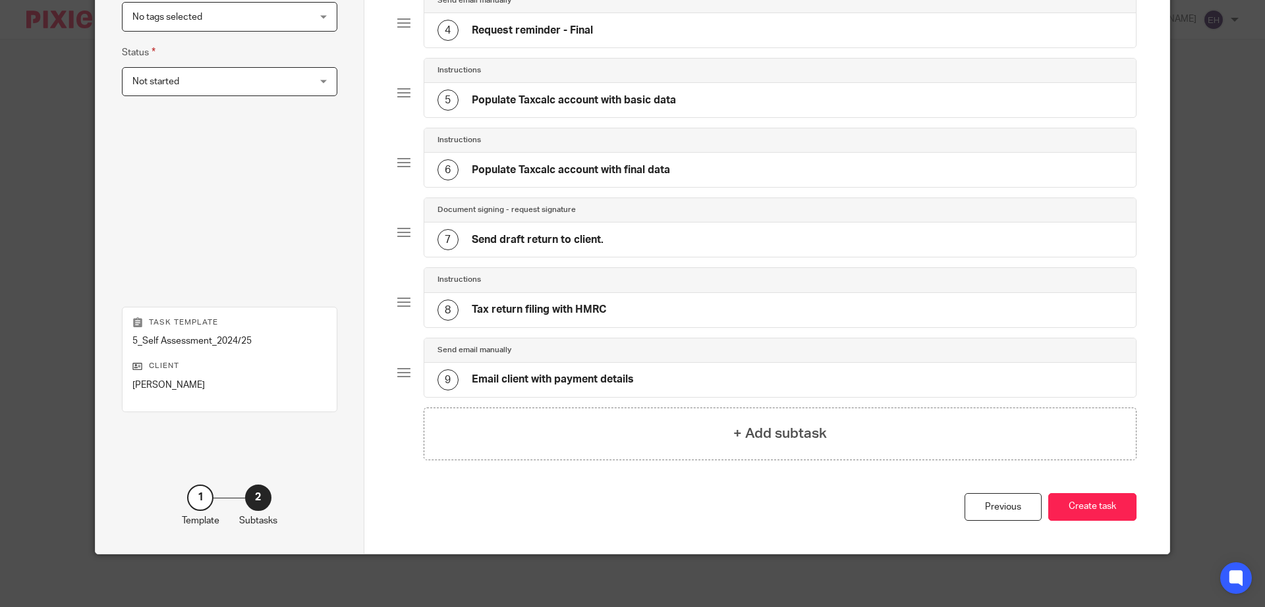
click at [1114, 509] on button "Create task" at bounding box center [1092, 507] width 88 height 28
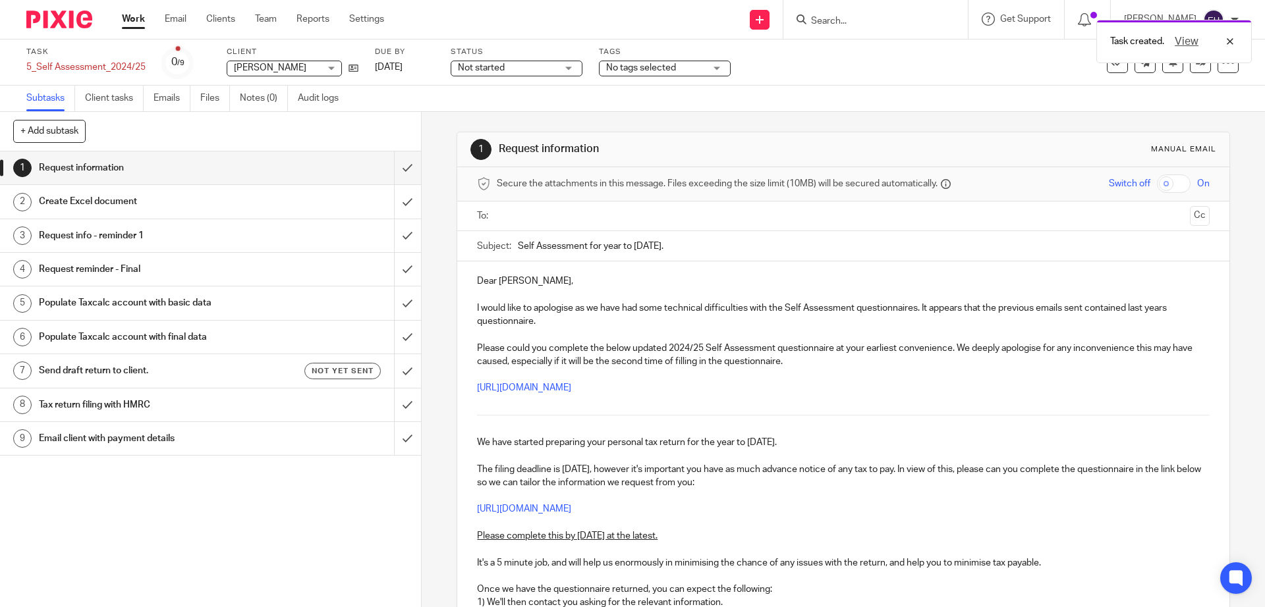
click at [256, 364] on h1 "Send draft return to client." at bounding box center [153, 371] width 228 height 20
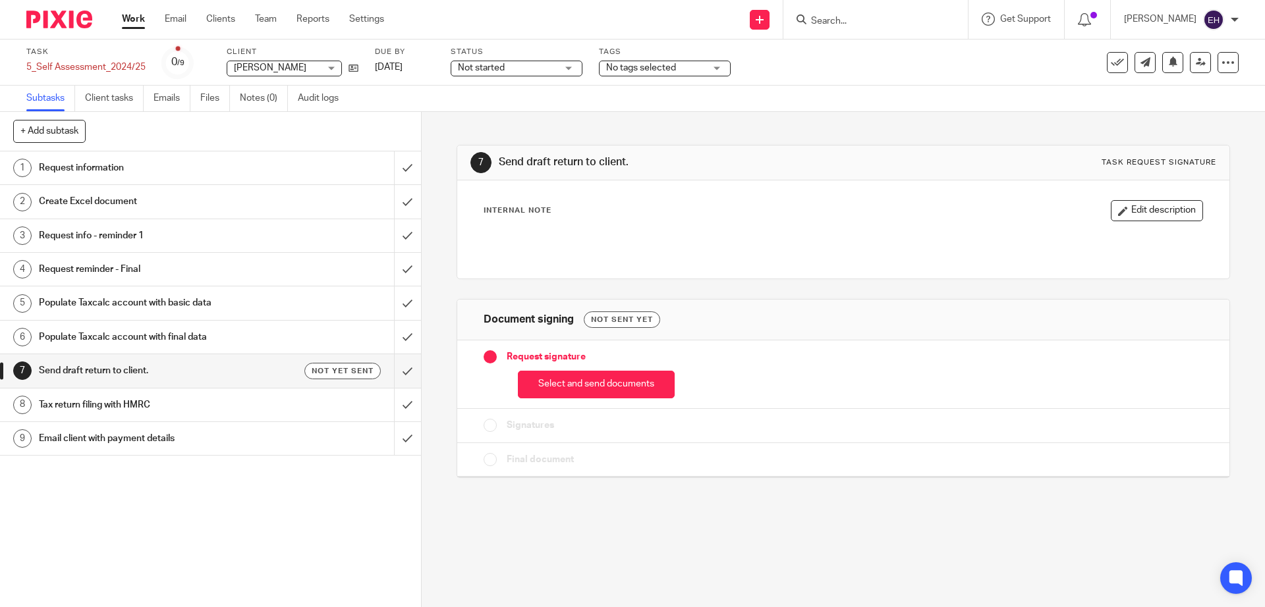
click at [580, 364] on div "Select and send documents" at bounding box center [843, 381] width 719 height 35
click at [577, 381] on button "Select and send documents" at bounding box center [596, 385] width 157 height 28
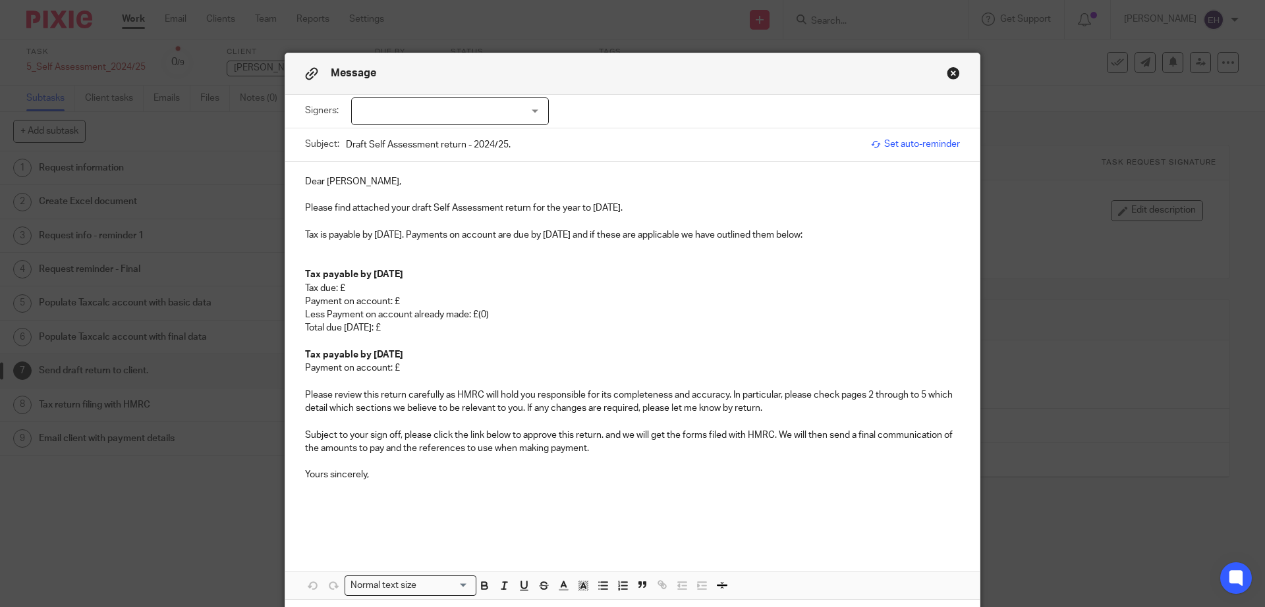
click at [479, 112] on div at bounding box center [450, 112] width 198 height 28
click at [451, 132] on li "[PERSON_NAME]" at bounding box center [445, 138] width 196 height 27
checkbox input "true"
click at [435, 288] on p "Tax due: £" at bounding box center [632, 288] width 655 height 13
click at [435, 300] on p "Payment on account: £" at bounding box center [632, 301] width 655 height 13
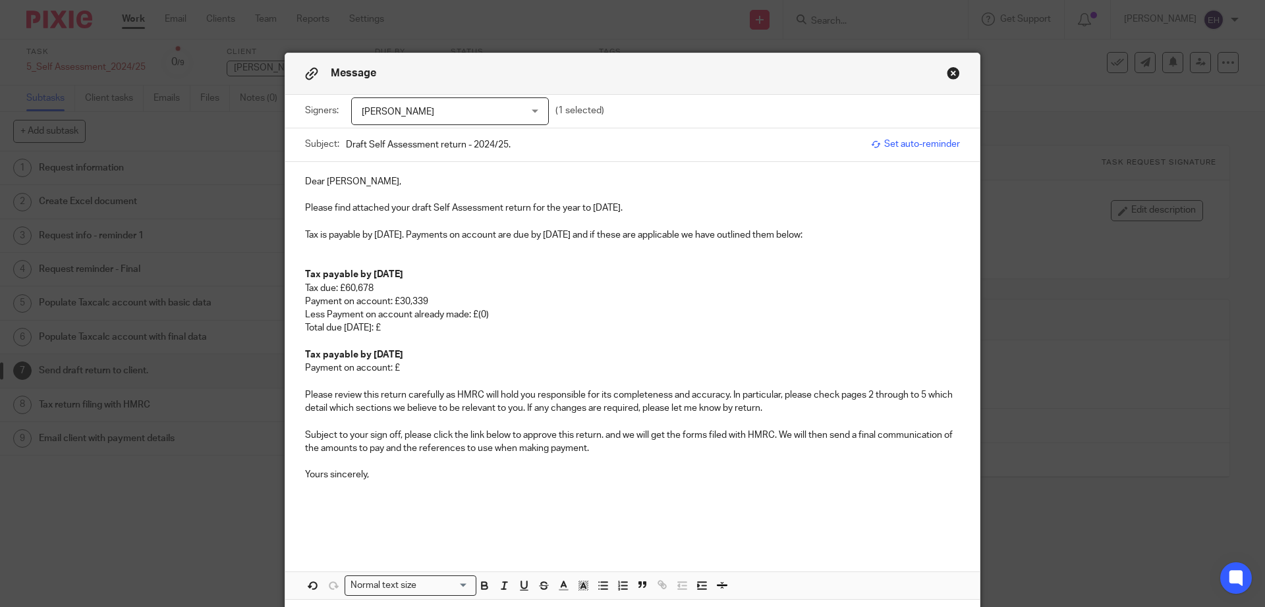
click at [480, 314] on p "Less Payment on account already made: £(0)" at bounding box center [632, 314] width 655 height 13
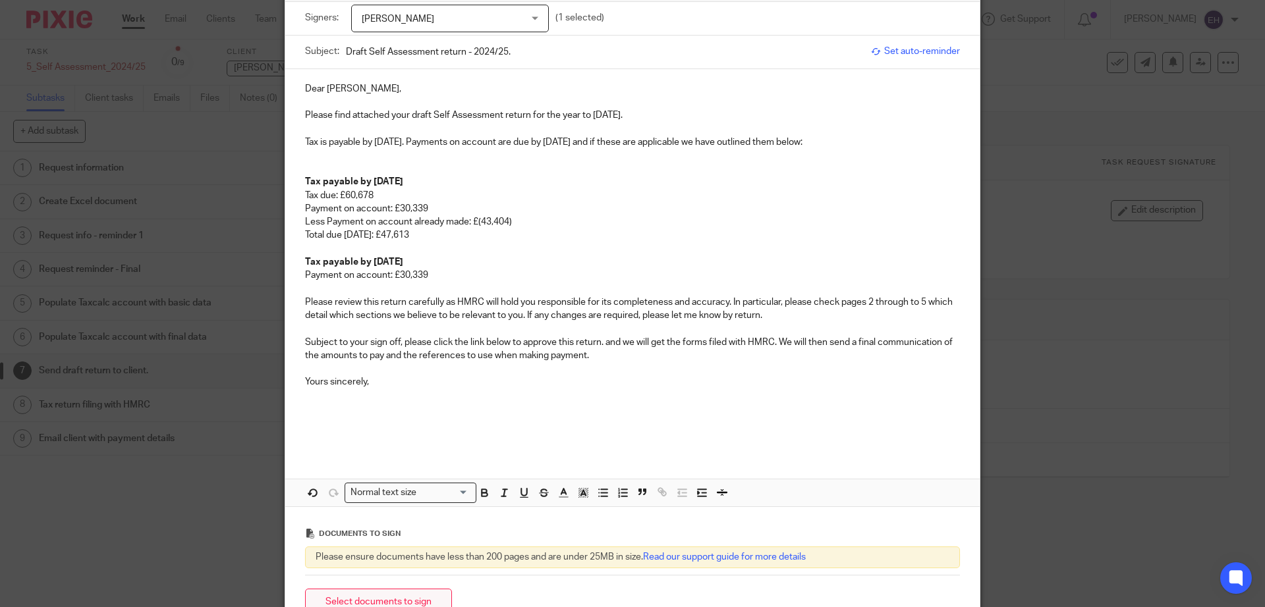
click at [368, 601] on button "Select documents to sign" at bounding box center [378, 603] width 147 height 28
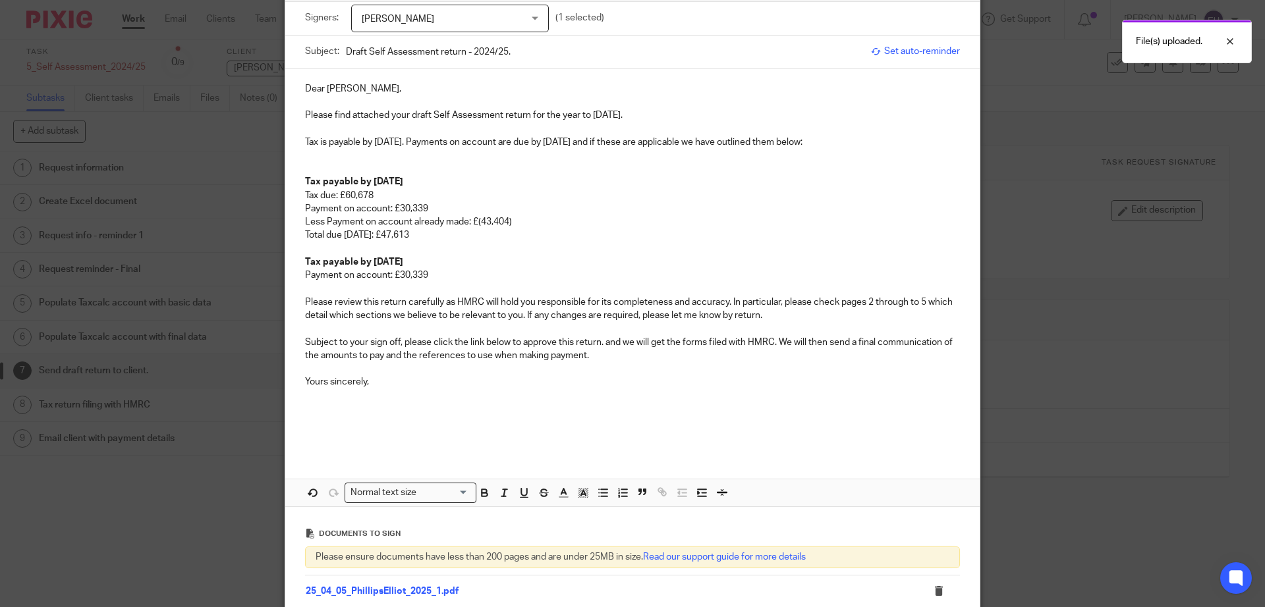
scroll to position [216, 0]
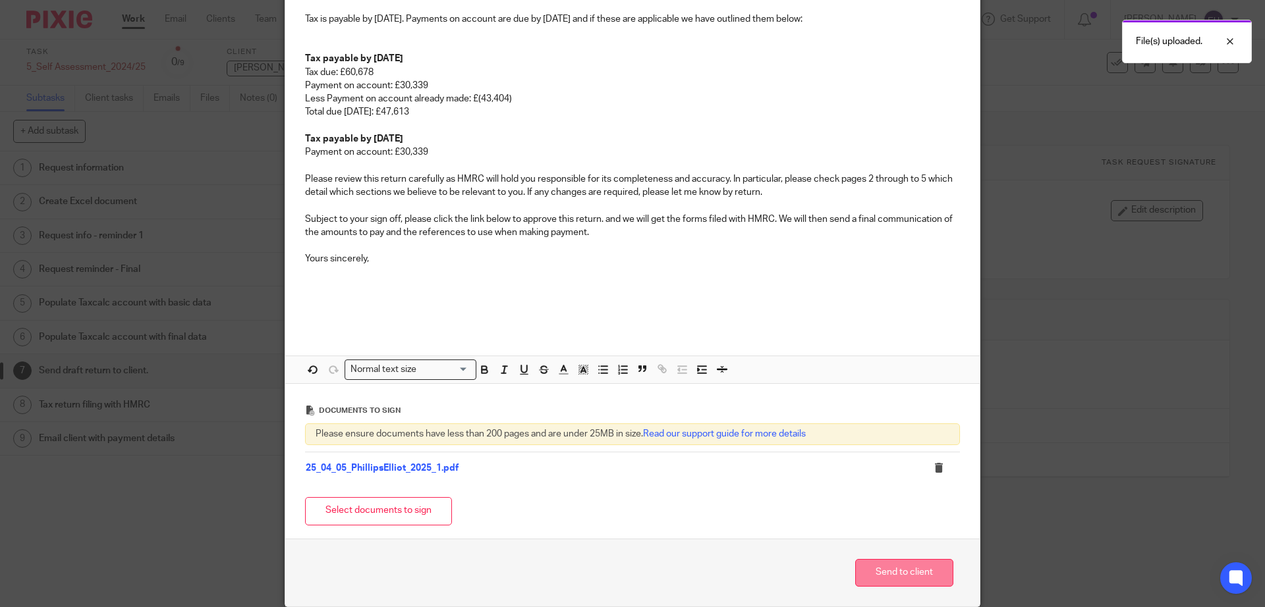
click at [889, 569] on button "Send to client" at bounding box center [904, 573] width 98 height 28
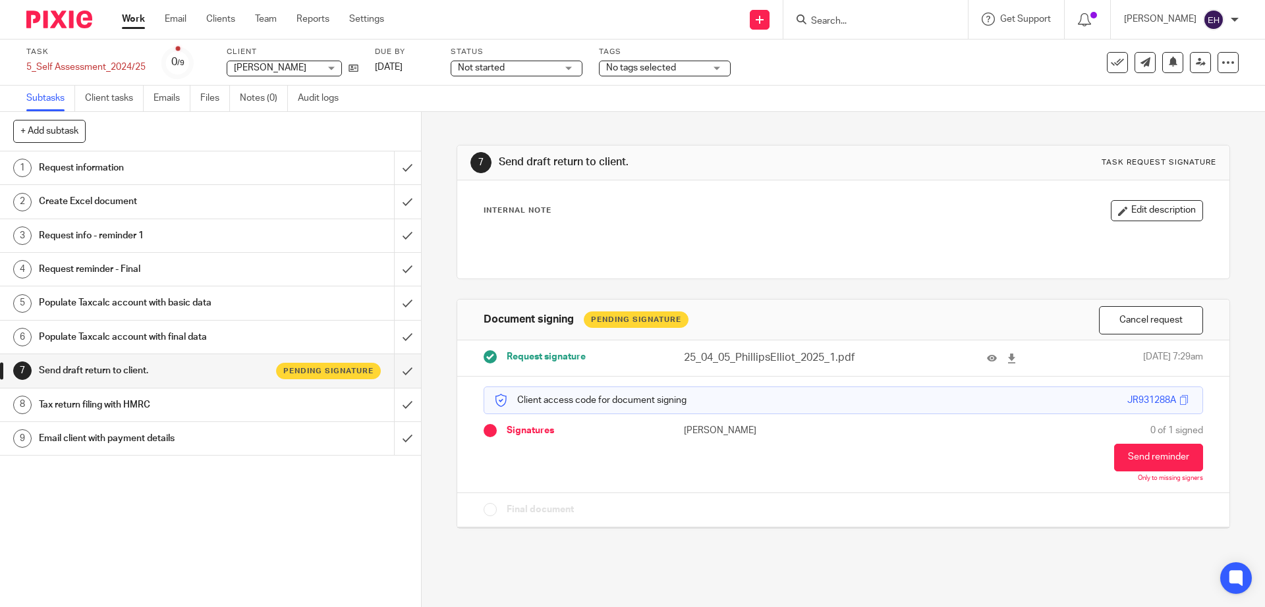
click at [135, 24] on link "Work" at bounding box center [133, 19] width 23 height 13
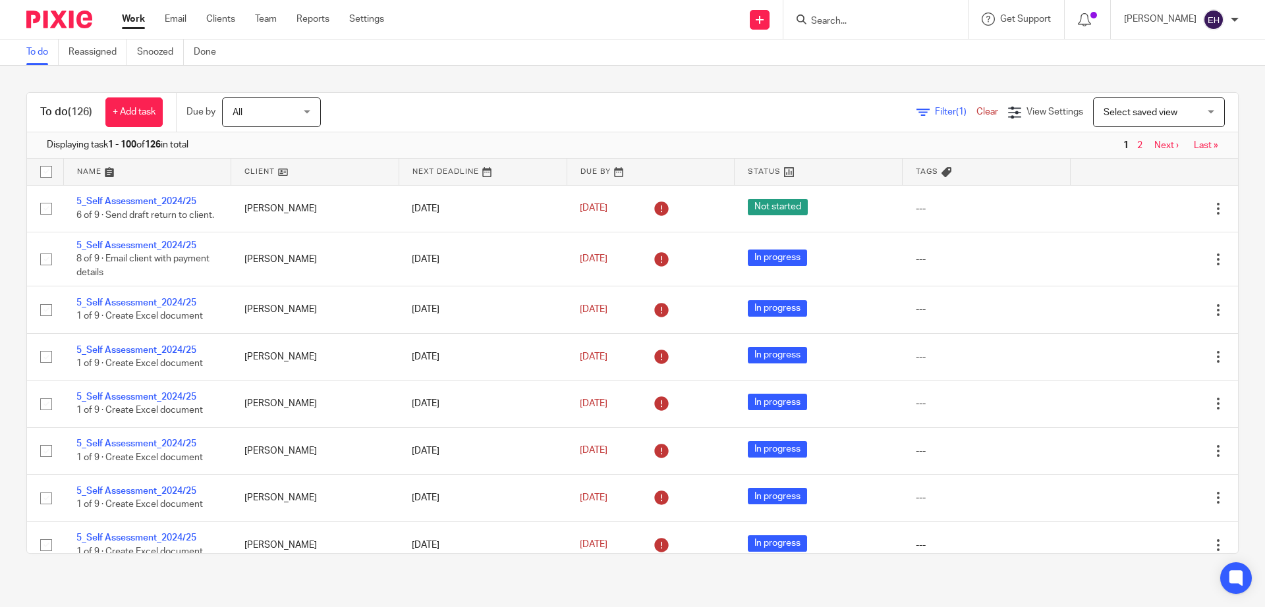
click at [1154, 150] on link "Next ›" at bounding box center [1166, 145] width 24 height 9
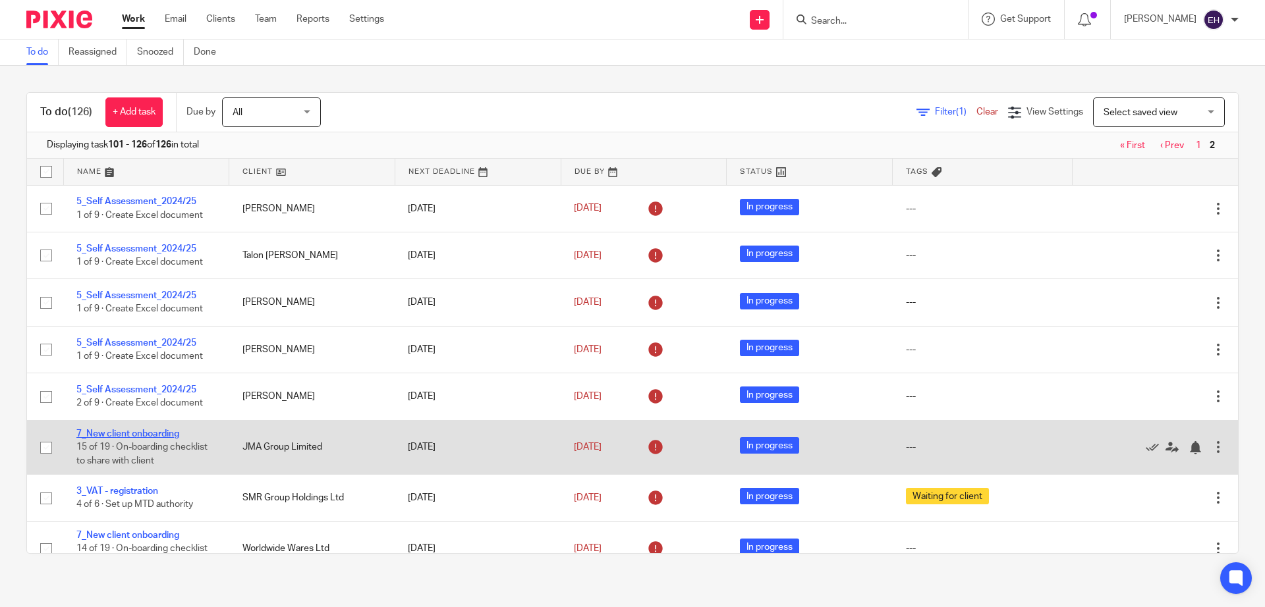
click at [157, 437] on link "7_New client onboarding" at bounding box center [127, 434] width 103 height 9
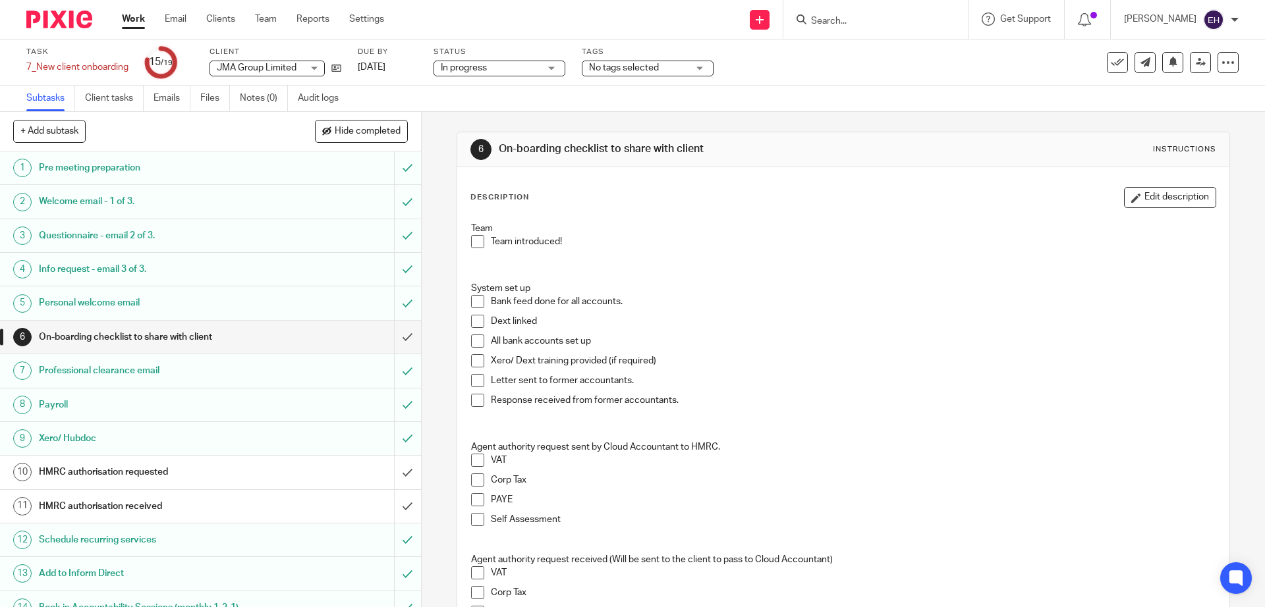
scroll to position [182, 0]
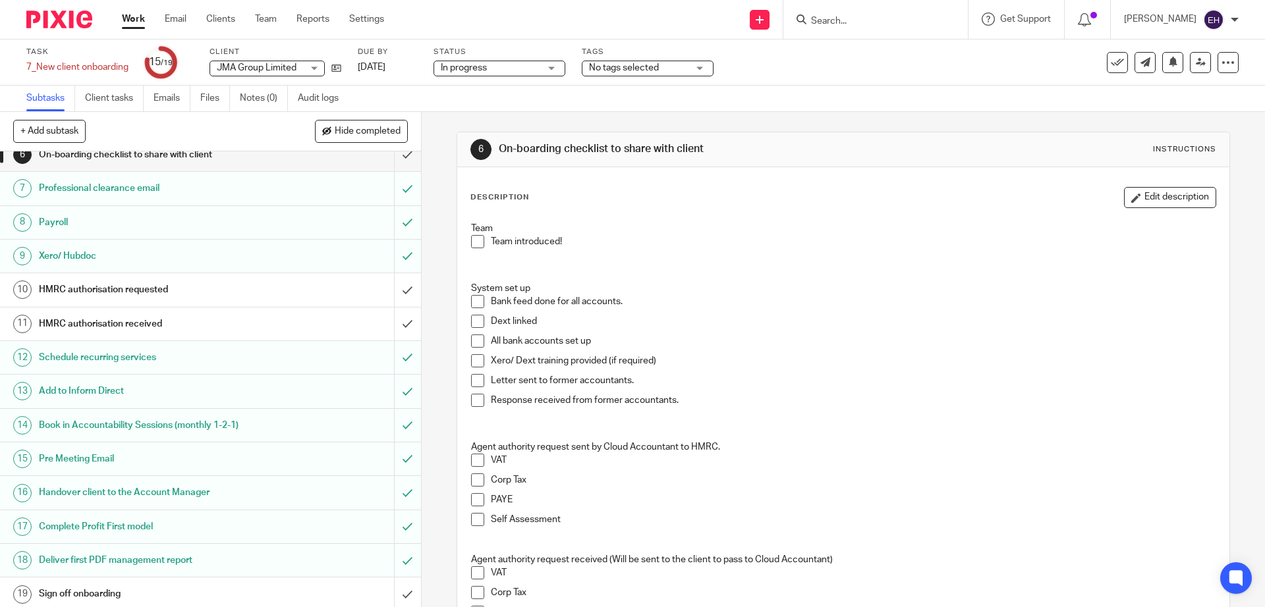
click at [264, 287] on div "HMRC authorisation requested" at bounding box center [210, 290] width 342 height 20
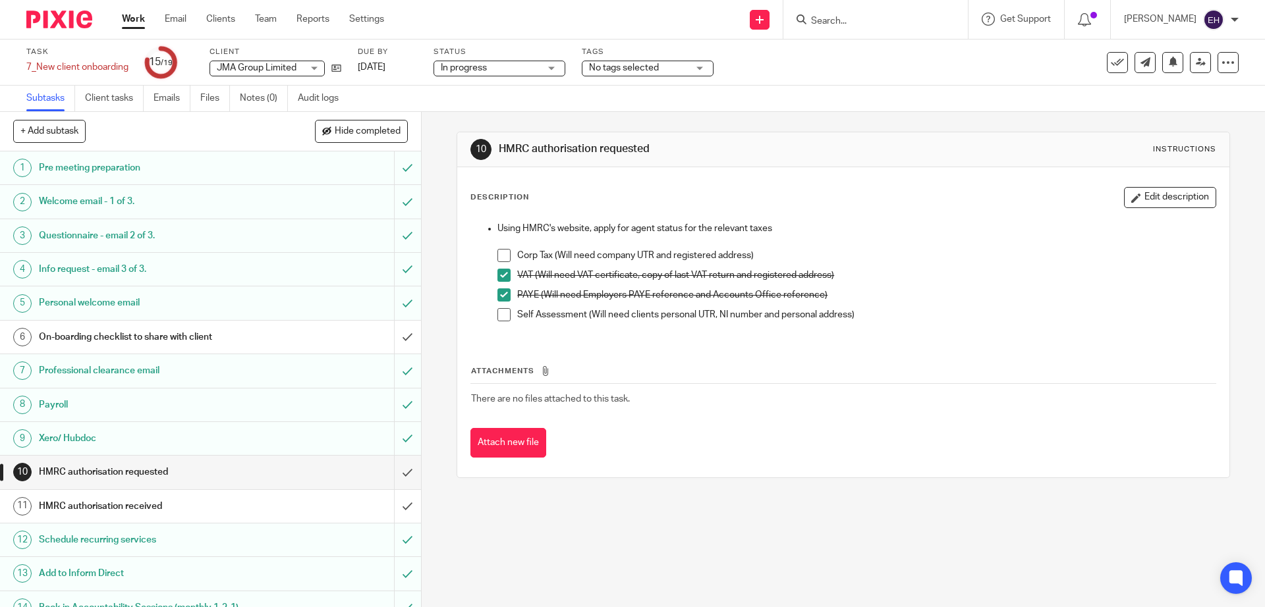
click at [275, 497] on div "HMRC authorisation received" at bounding box center [210, 507] width 342 height 20
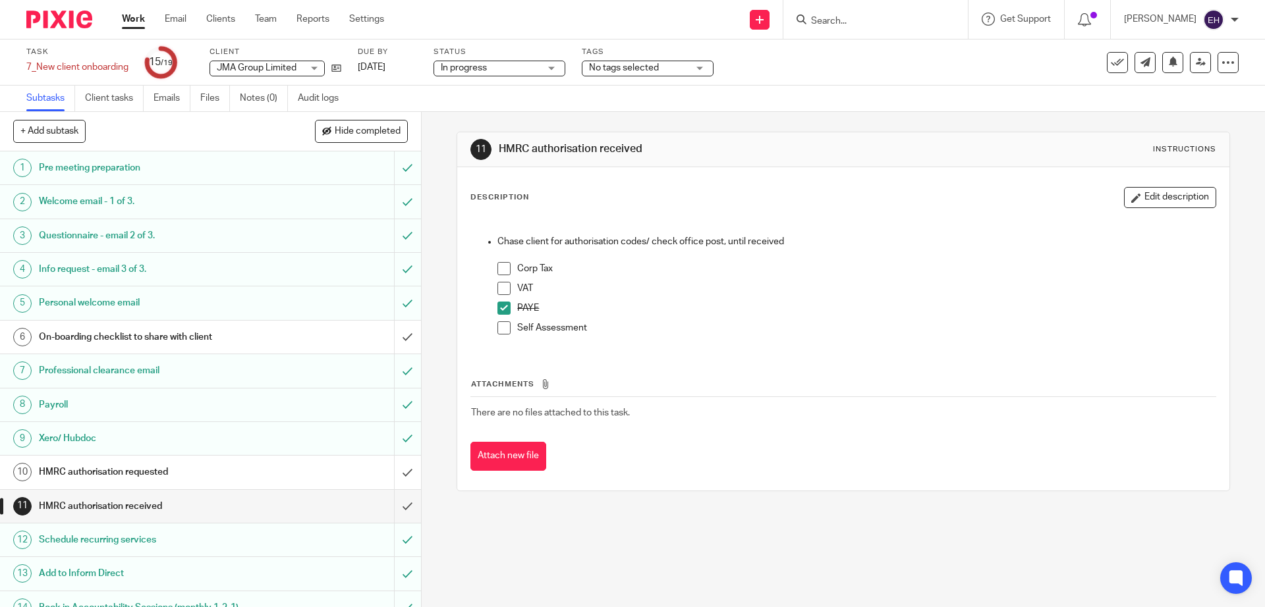
click at [501, 288] on span at bounding box center [503, 288] width 13 height 13
click at [252, 464] on h1 "HMRC authorisation requested" at bounding box center [153, 472] width 228 height 20
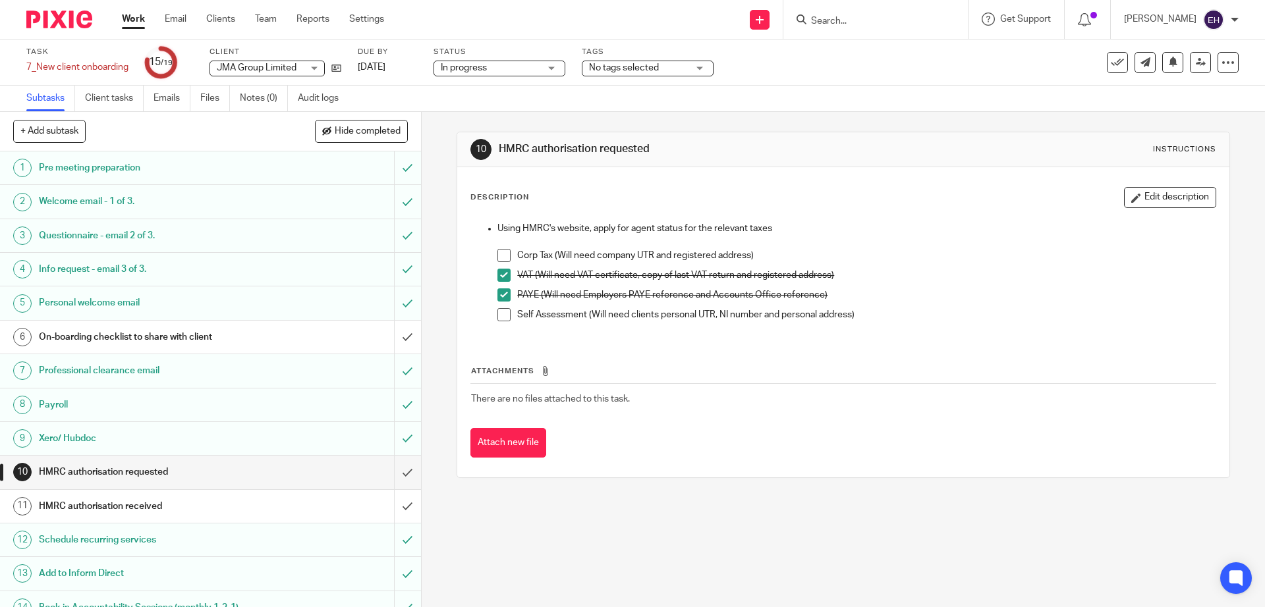
scroll to position [182, 0]
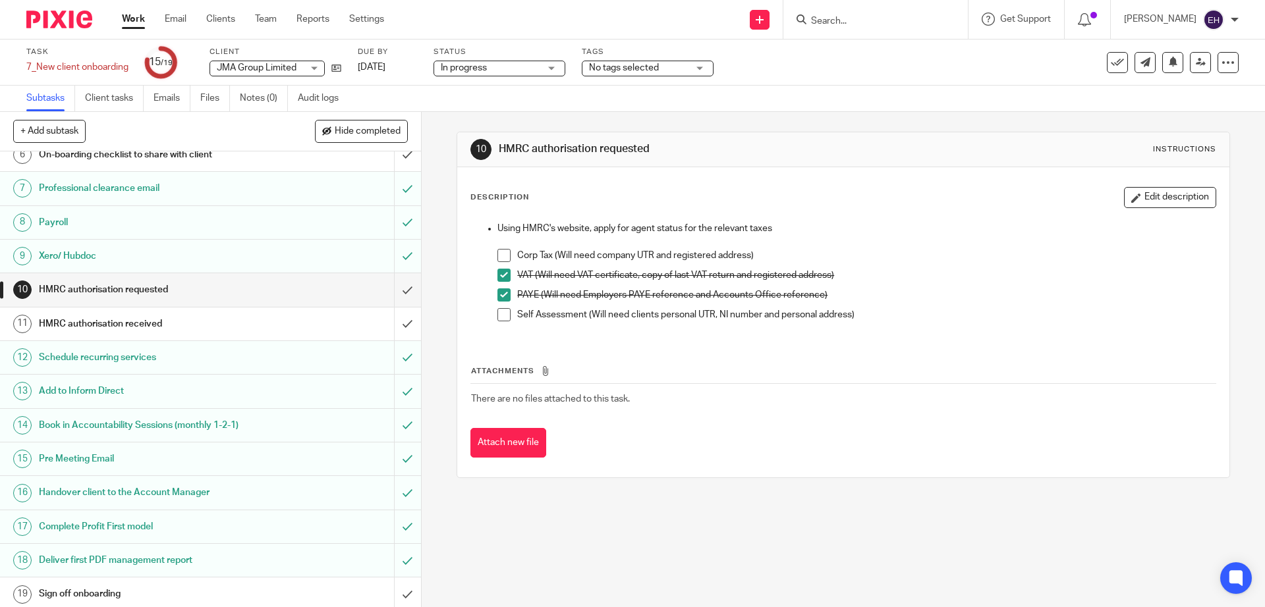
click at [138, 23] on link "Work" at bounding box center [133, 19] width 23 height 13
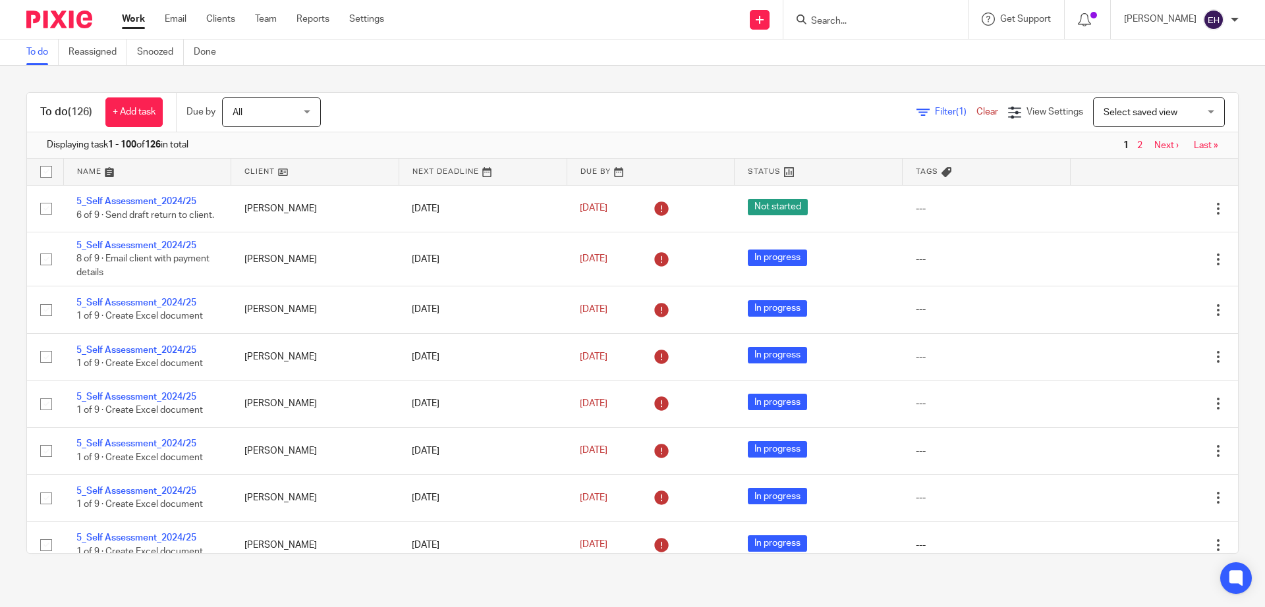
click at [1154, 148] on link "Next ›" at bounding box center [1166, 145] width 24 height 9
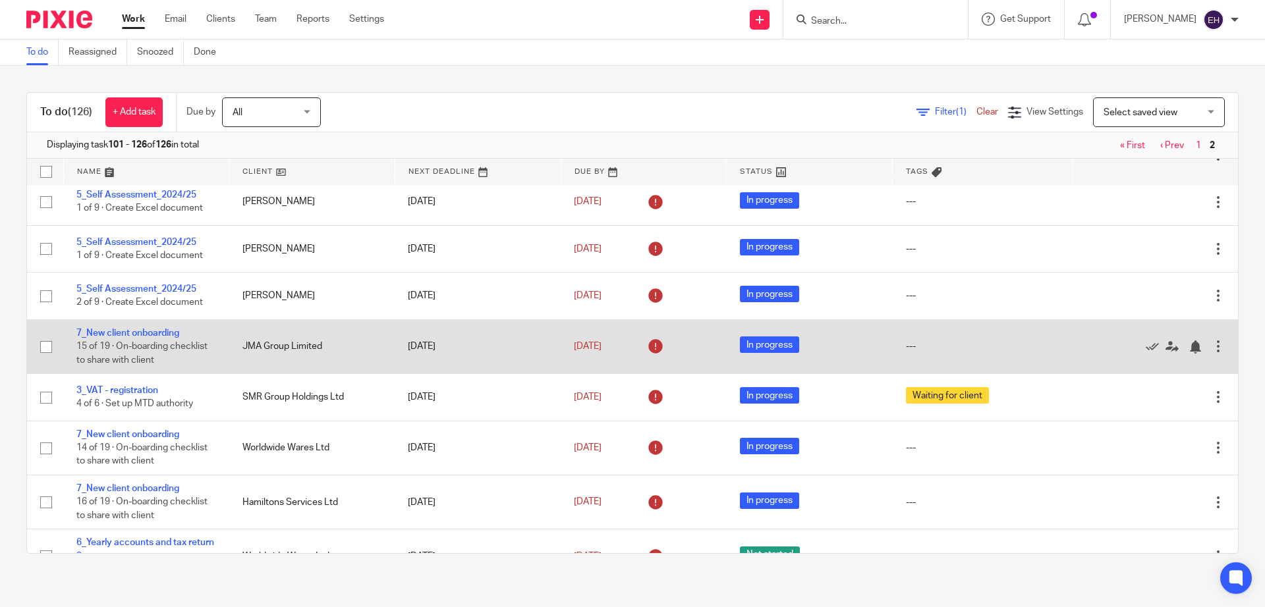
scroll to position [130, 0]
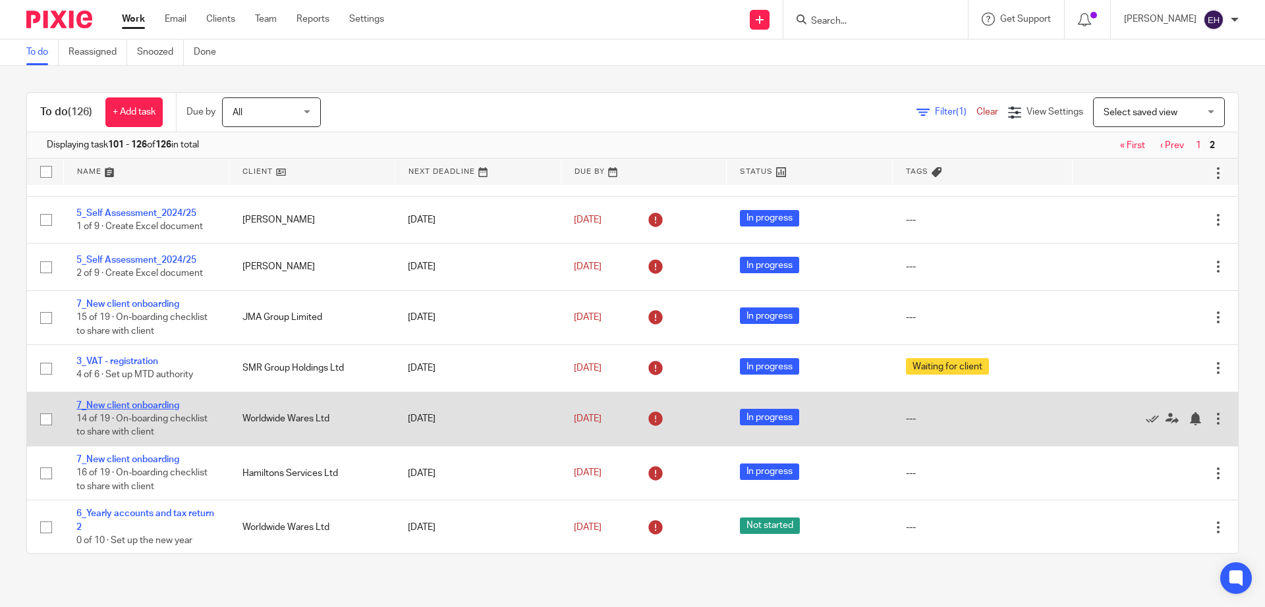
click at [174, 410] on link "7_New client onboarding" at bounding box center [127, 405] width 103 height 9
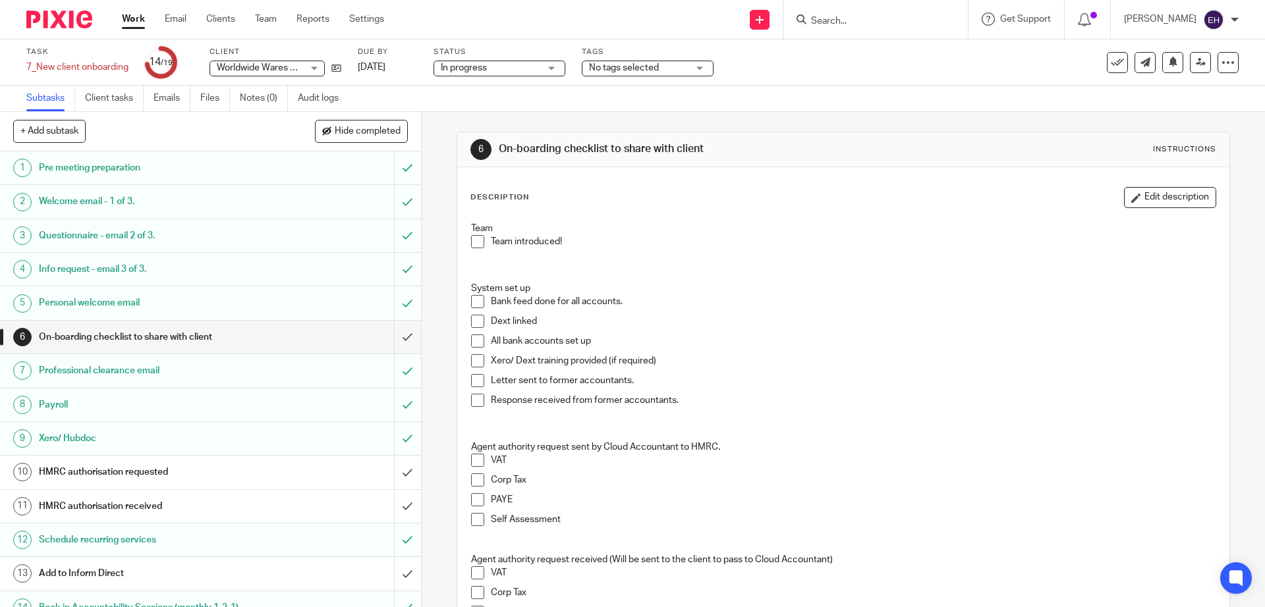
scroll to position [182, 0]
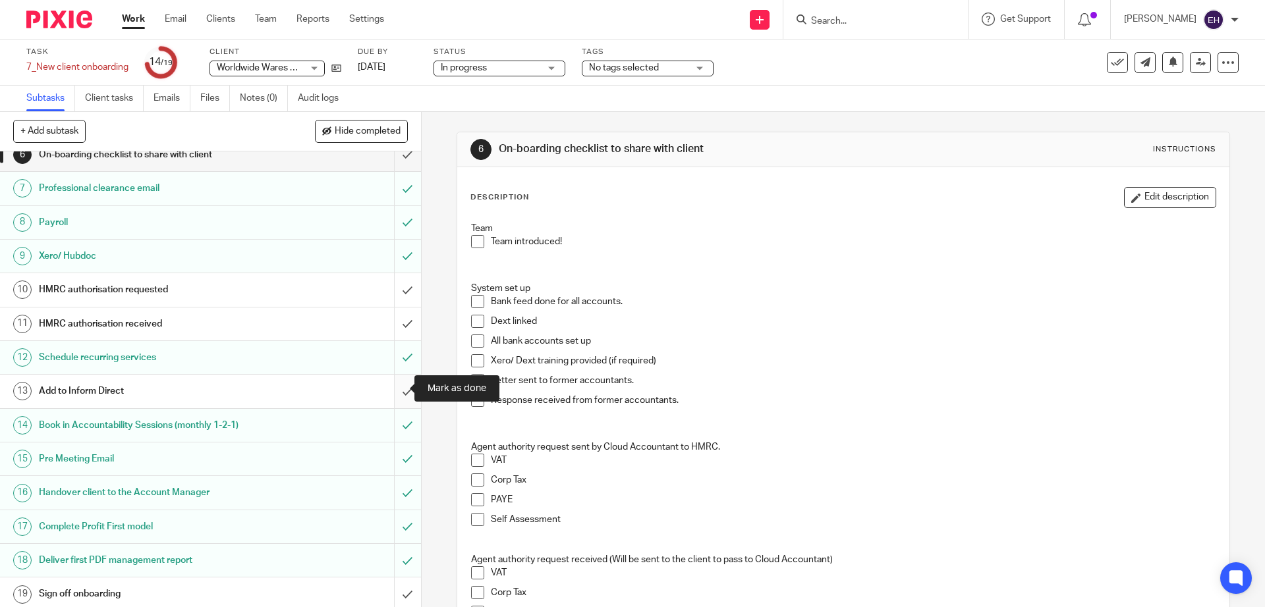
click at [393, 390] on input "submit" at bounding box center [210, 391] width 421 height 33
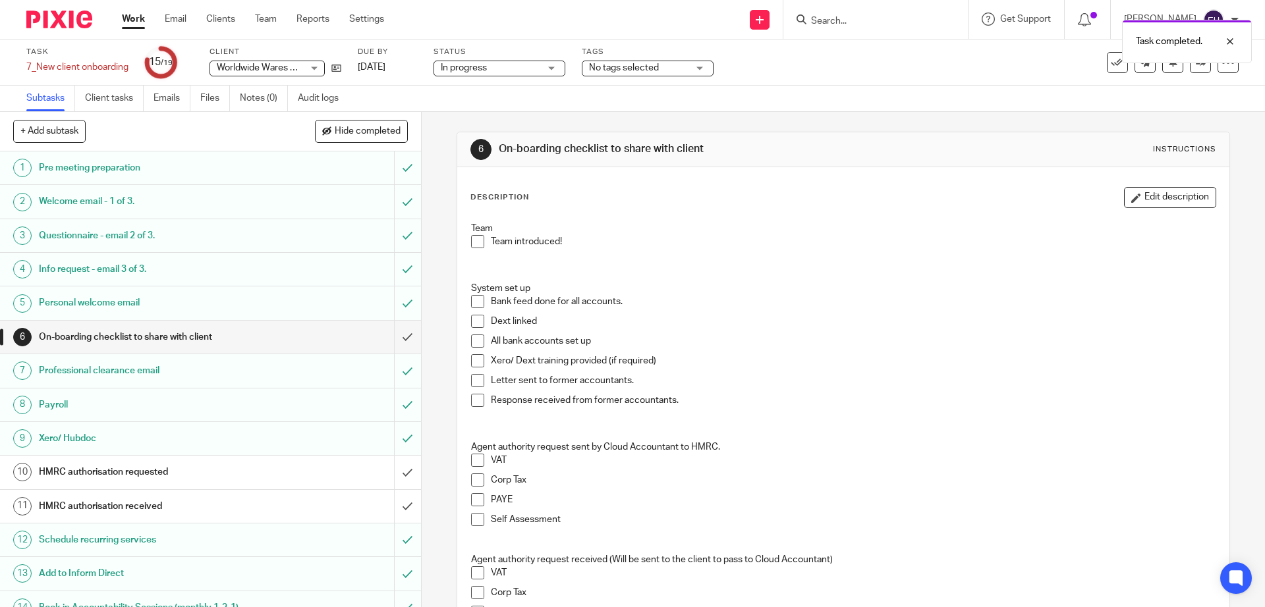
click at [202, 465] on h1 "HMRC authorisation requested" at bounding box center [153, 472] width 228 height 20
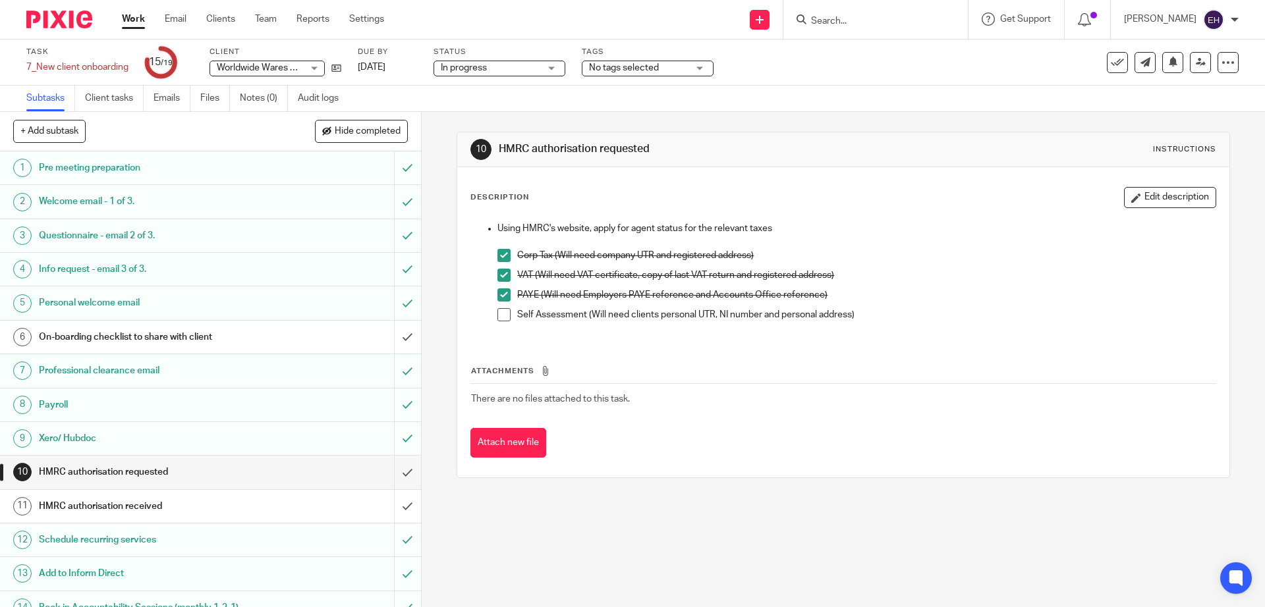
scroll to position [95, 0]
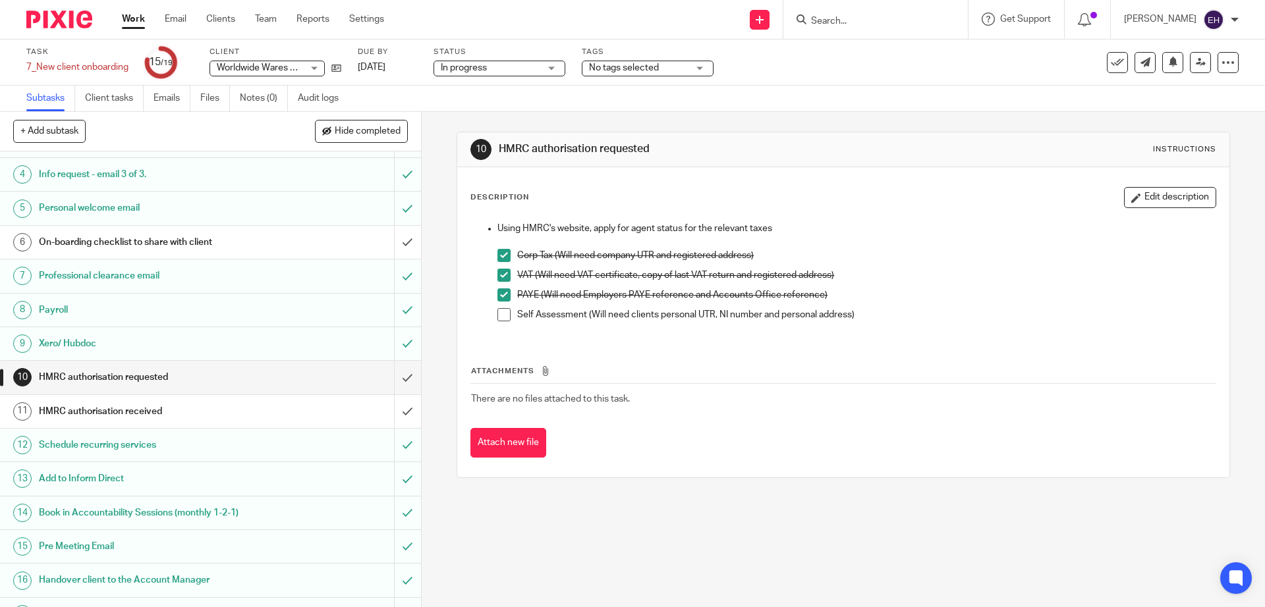
click at [258, 407] on h1 "HMRC authorisation received" at bounding box center [153, 412] width 228 height 20
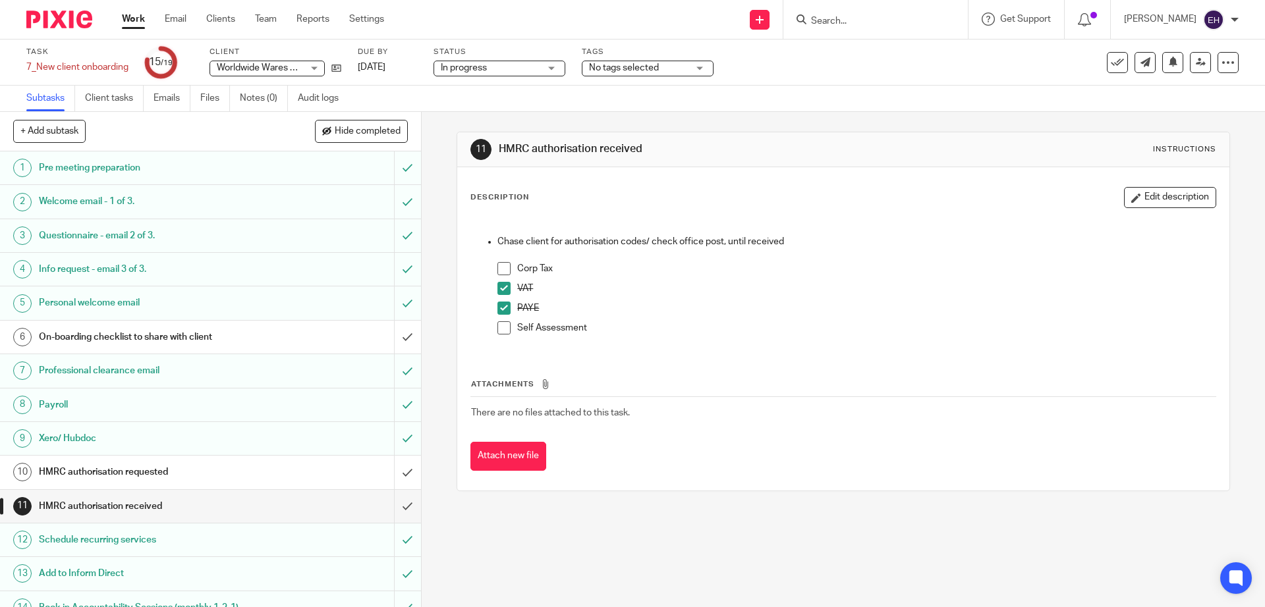
click at [130, 22] on link "Work" at bounding box center [133, 19] width 23 height 13
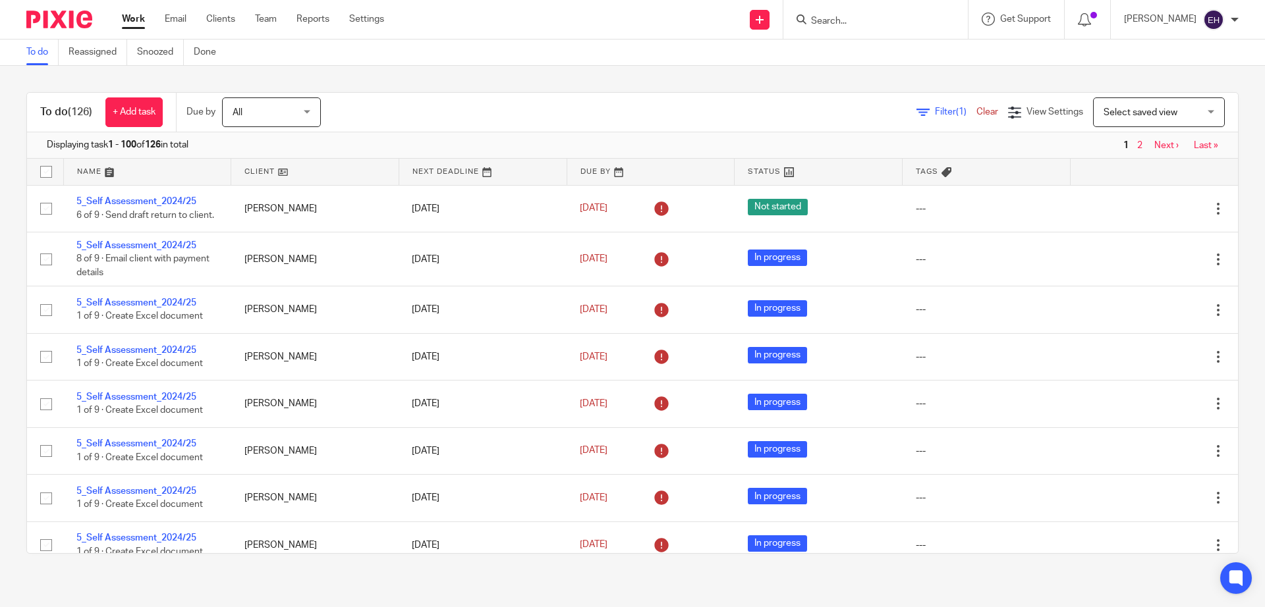
click at [1154, 143] on link "Next ›" at bounding box center [1166, 145] width 24 height 9
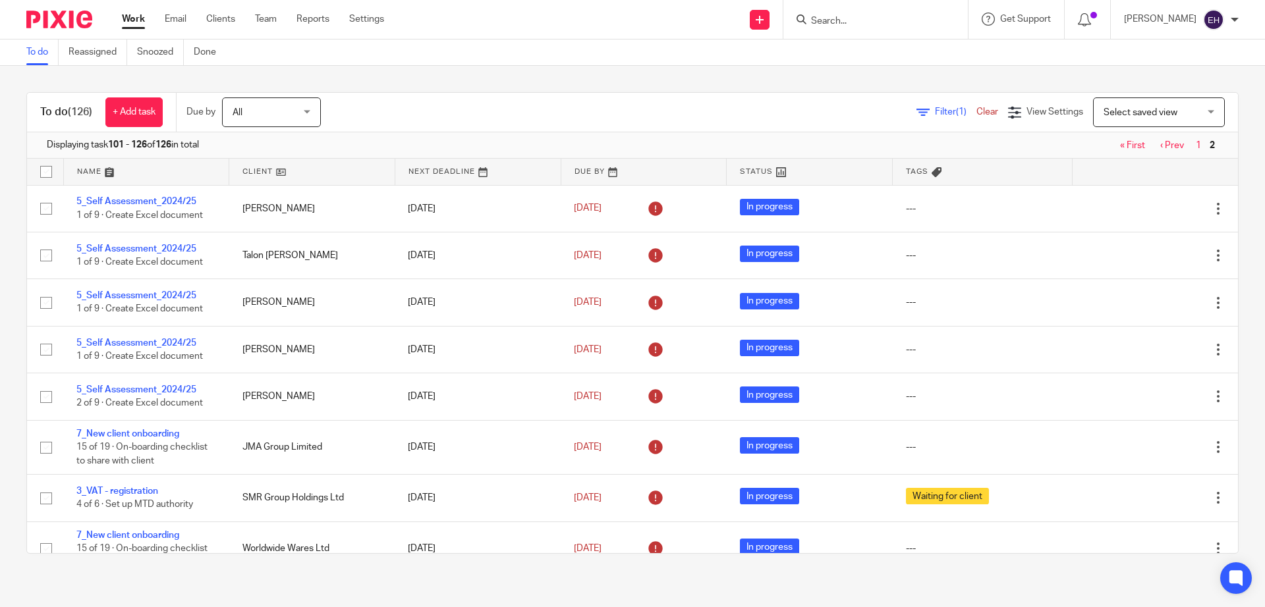
click at [880, 20] on input "Search" at bounding box center [869, 22] width 119 height 12
type input "jma"
click at [885, 55] on link at bounding box center [920, 57] width 227 height 30
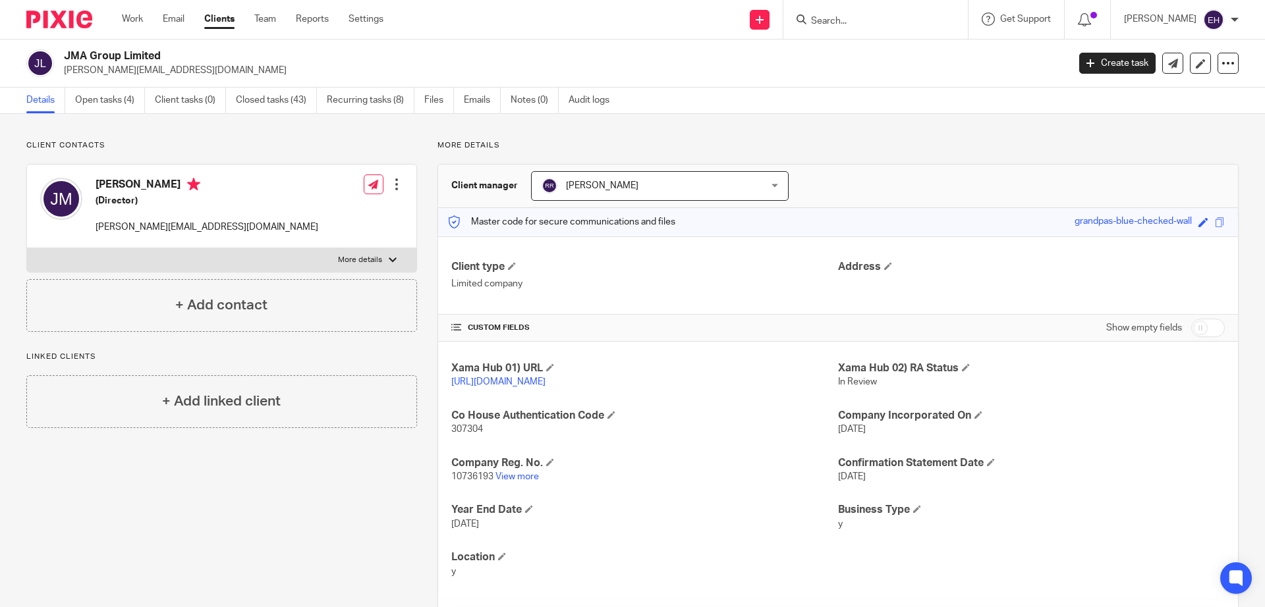
click at [1196, 327] on input "checkbox" at bounding box center [1208, 328] width 34 height 18
checkbox input "true"
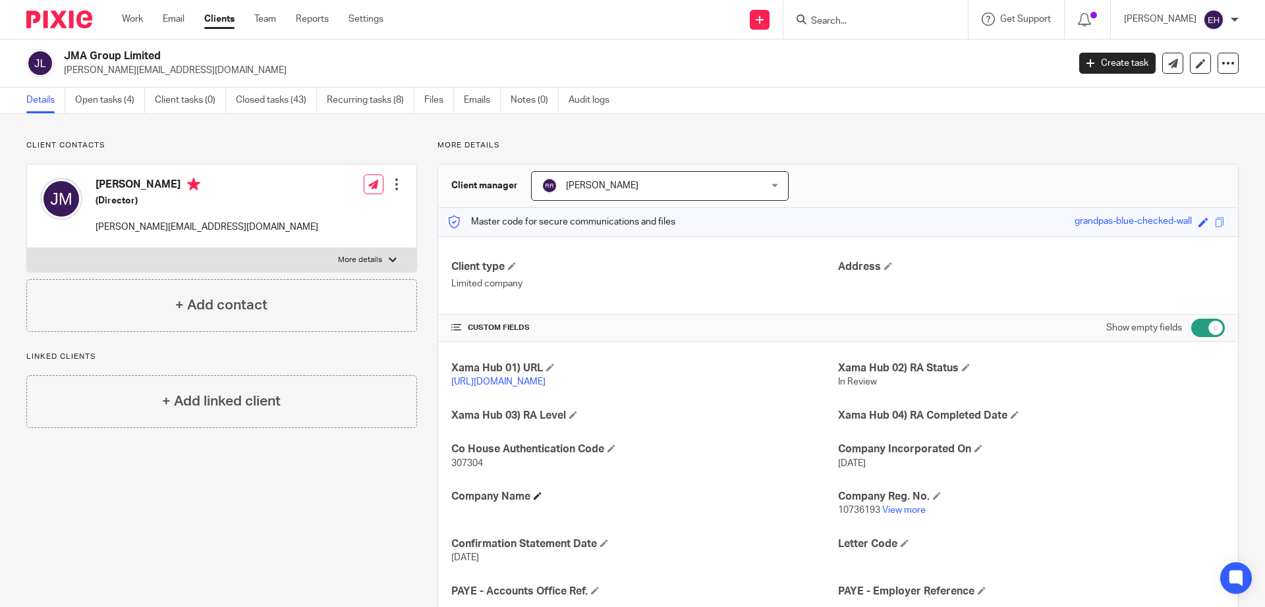
scroll to position [25, 0]
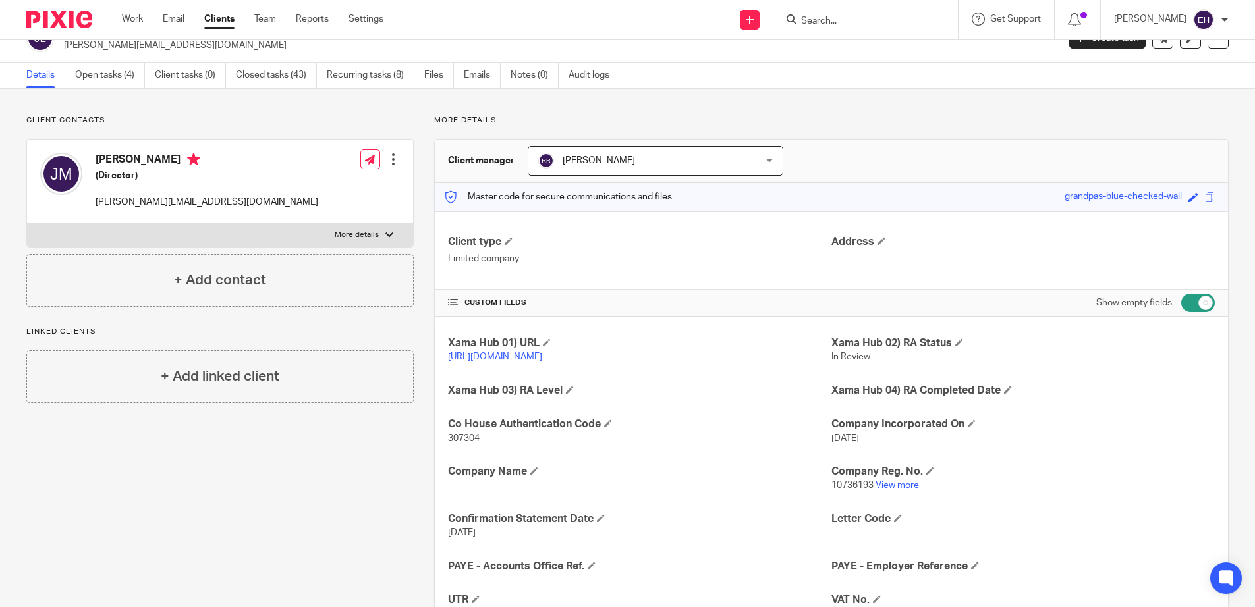
click at [480, 598] on div "Xama Hub 01) URL https://platform.xamatech.com/portal/crm/clients/82671aa0-fa1f…" at bounding box center [831, 519] width 793 height 405
click at [480, 595] on div "Xama Hub 01) URL https://platform.xamatech.com/portal/crm/clients/82671aa0-fa1f…" at bounding box center [831, 519] width 793 height 405
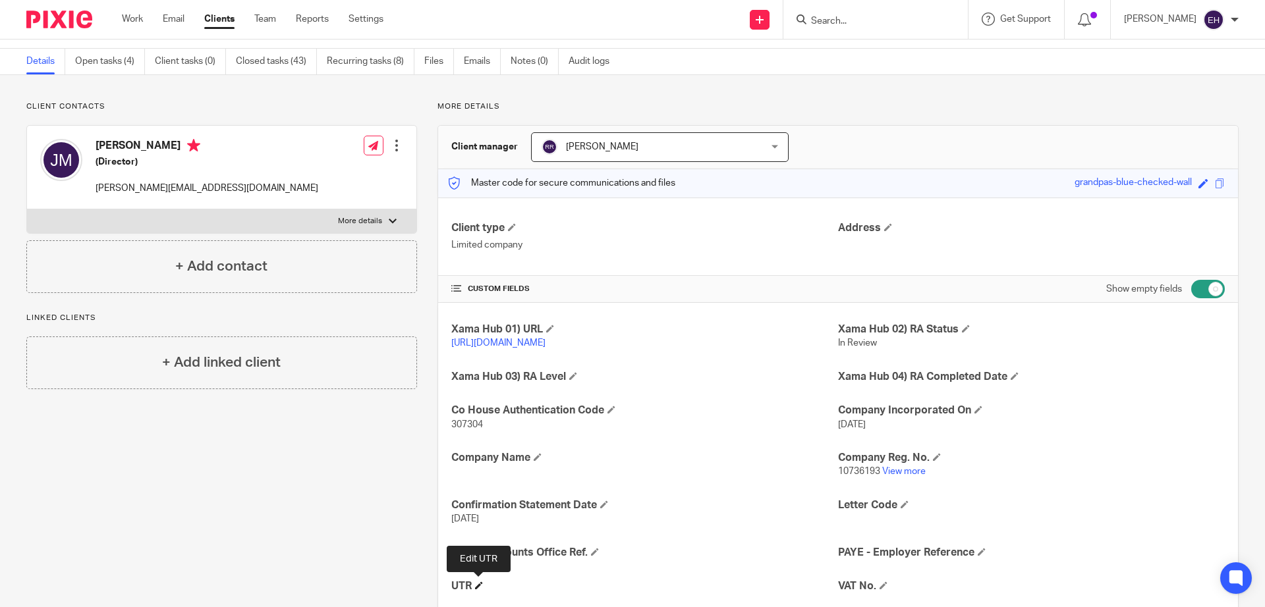
click at [481, 584] on span at bounding box center [479, 586] width 8 height 8
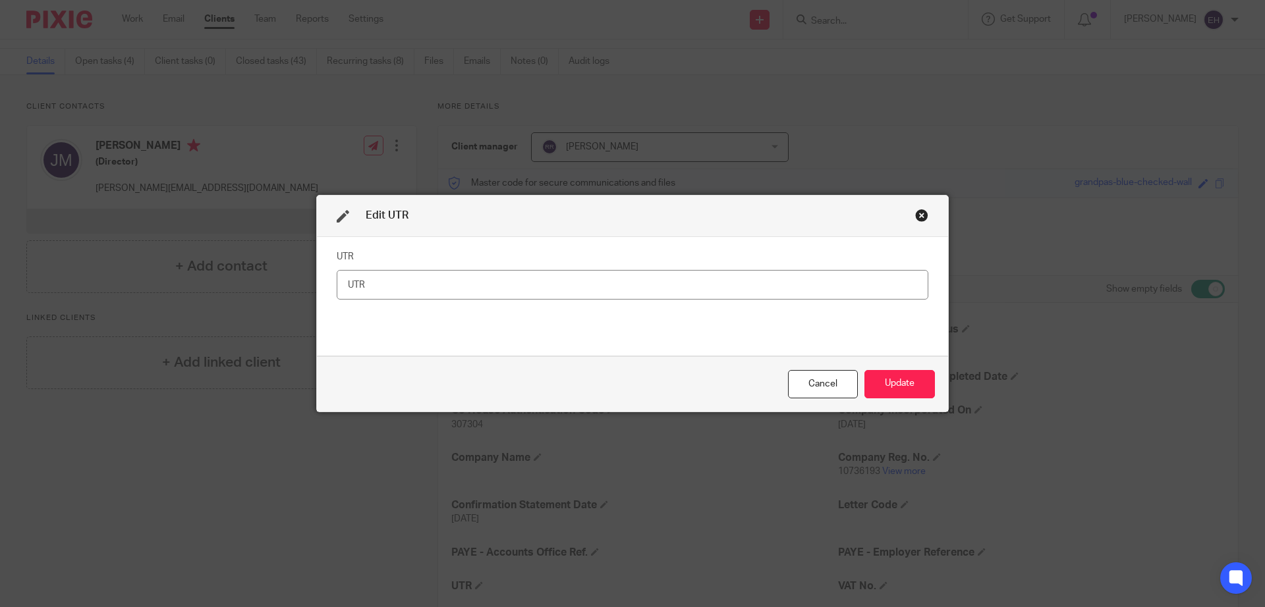
click at [550, 292] on input "text" at bounding box center [633, 285] width 592 height 30
type input "5953125629"
click at [882, 378] on button "Update" at bounding box center [899, 384] width 70 height 28
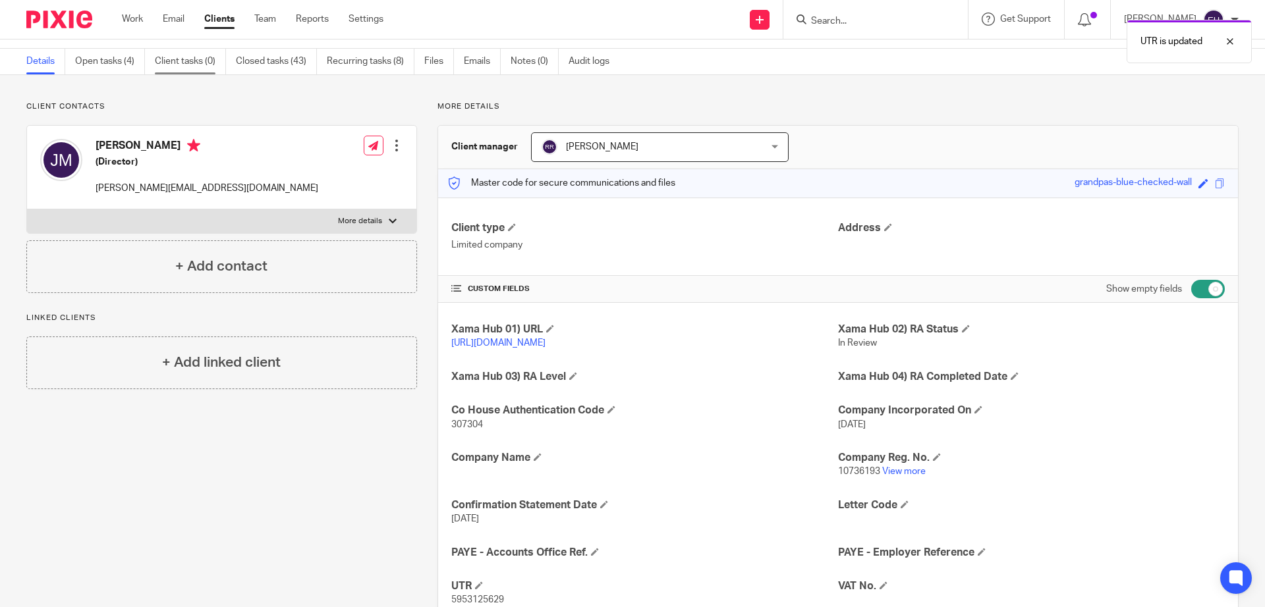
scroll to position [0, 0]
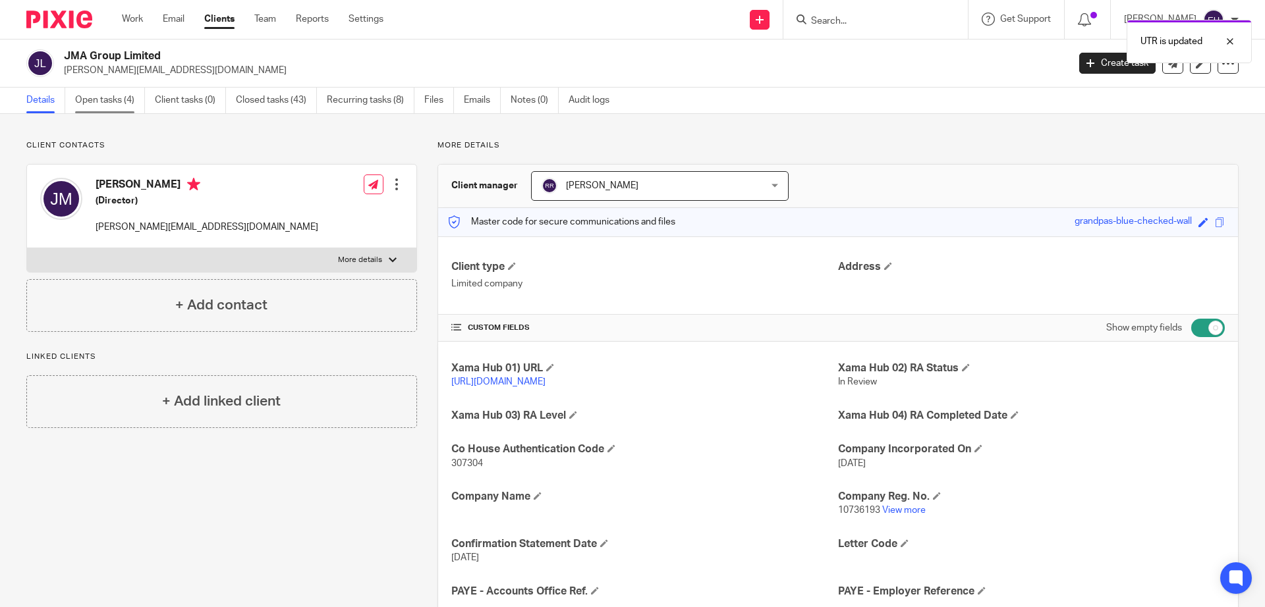
click at [115, 95] on link "Open tasks (4)" at bounding box center [110, 101] width 70 height 26
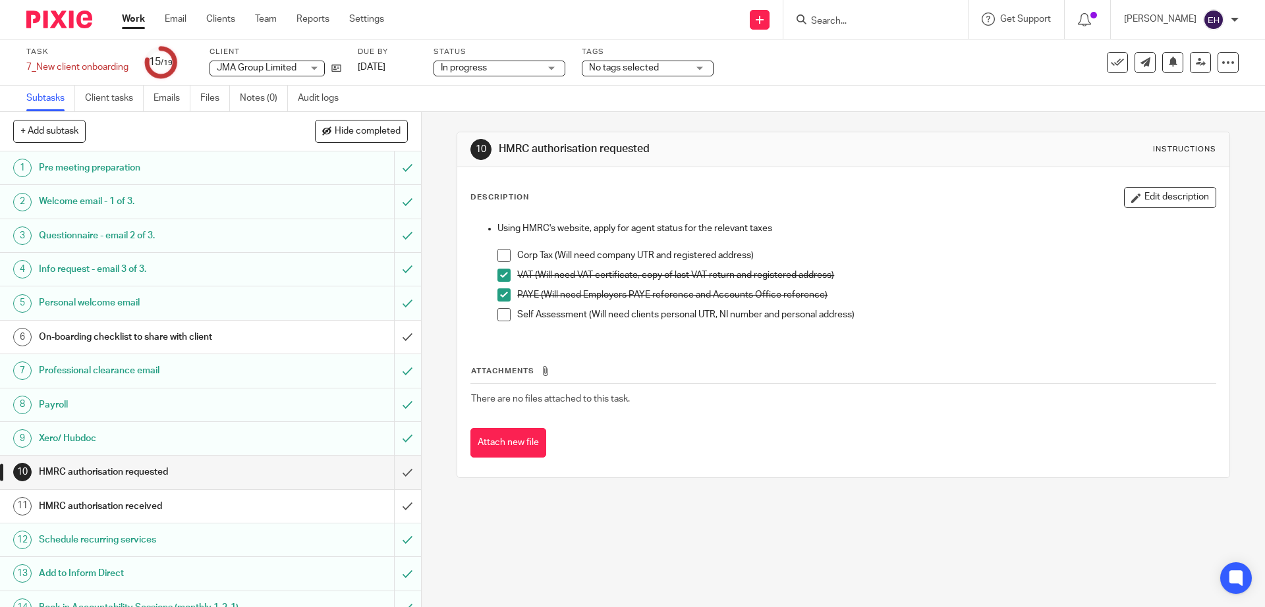
click at [498, 254] on span at bounding box center [503, 255] width 13 height 13
click at [138, 21] on link "Work" at bounding box center [133, 19] width 23 height 13
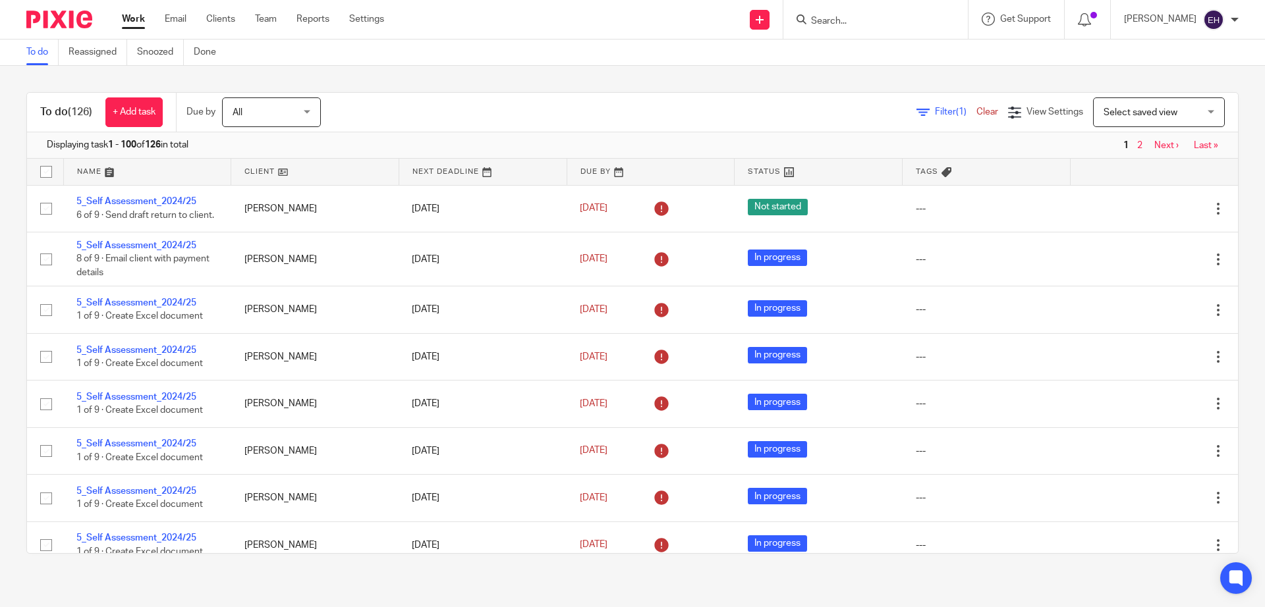
click at [1154, 146] on link "Next ›" at bounding box center [1166, 145] width 24 height 9
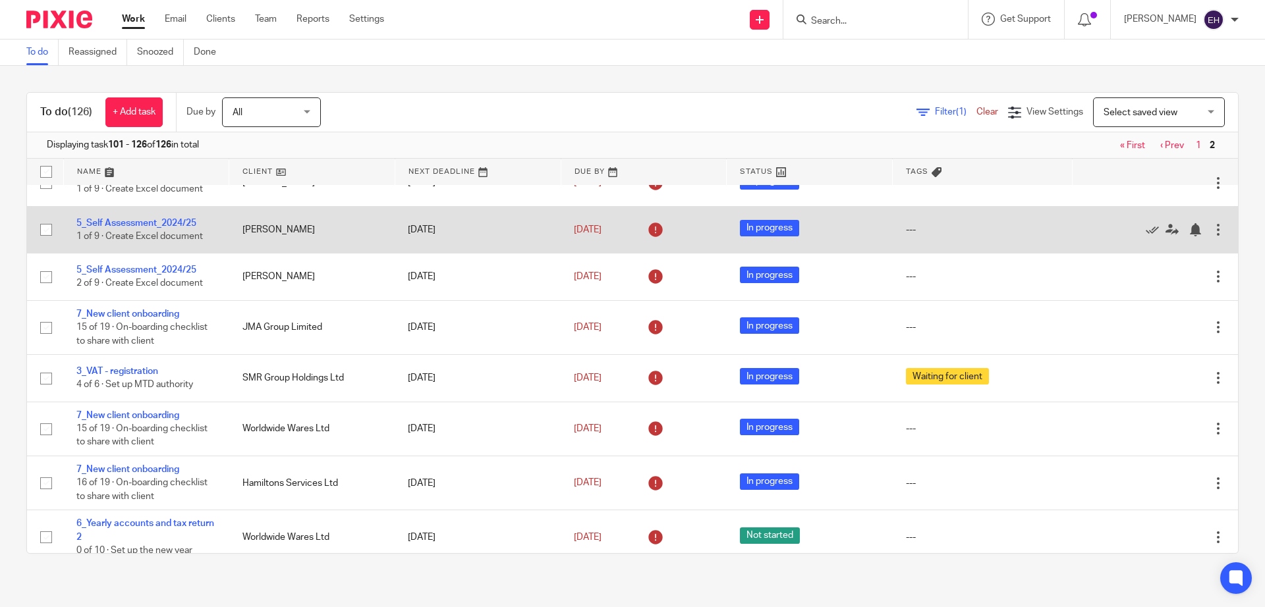
scroll to position [208, 0]
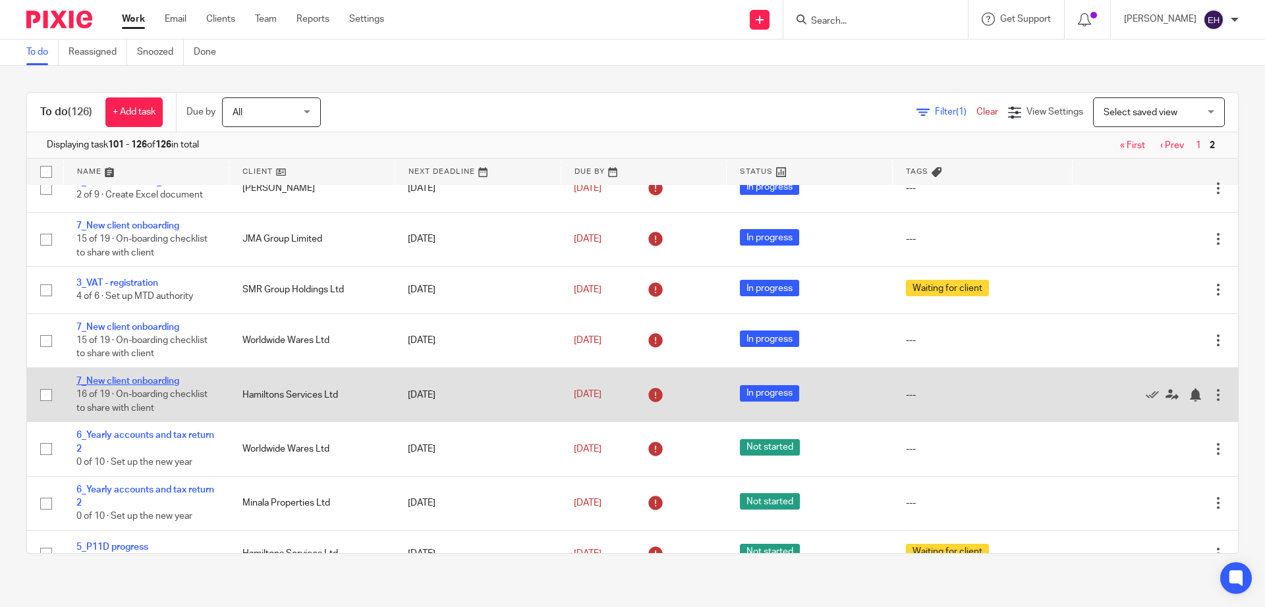
click at [140, 386] on link "7_New client onboarding" at bounding box center [127, 381] width 103 height 9
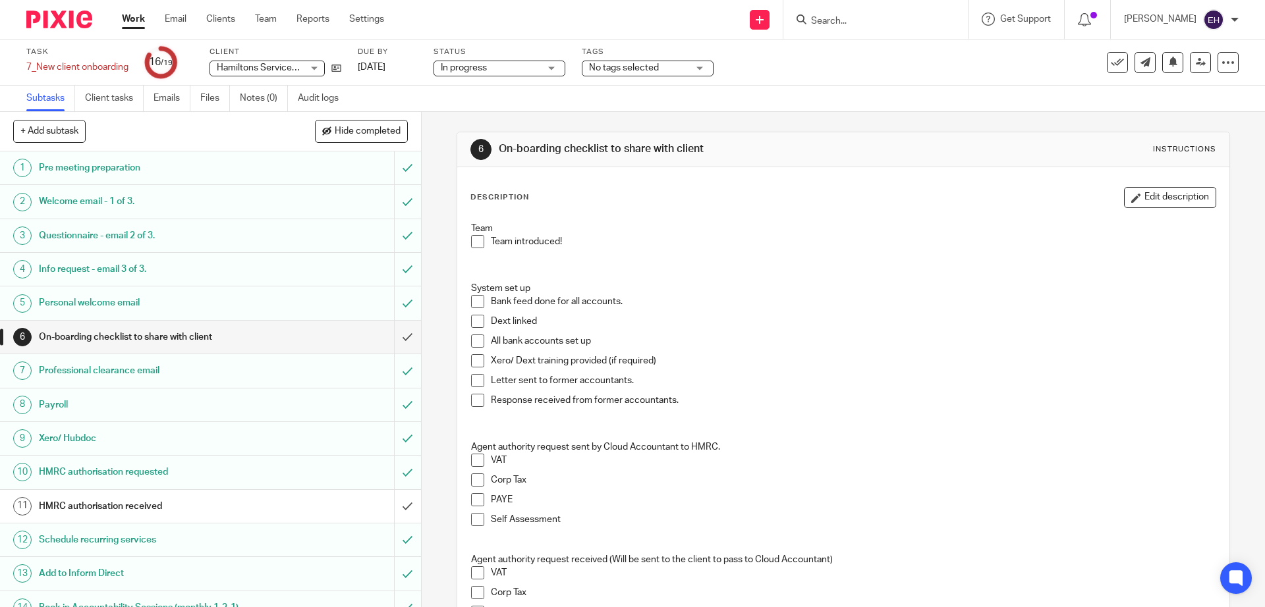
click at [225, 504] on h1 "HMRC authorisation received" at bounding box center [153, 507] width 228 height 20
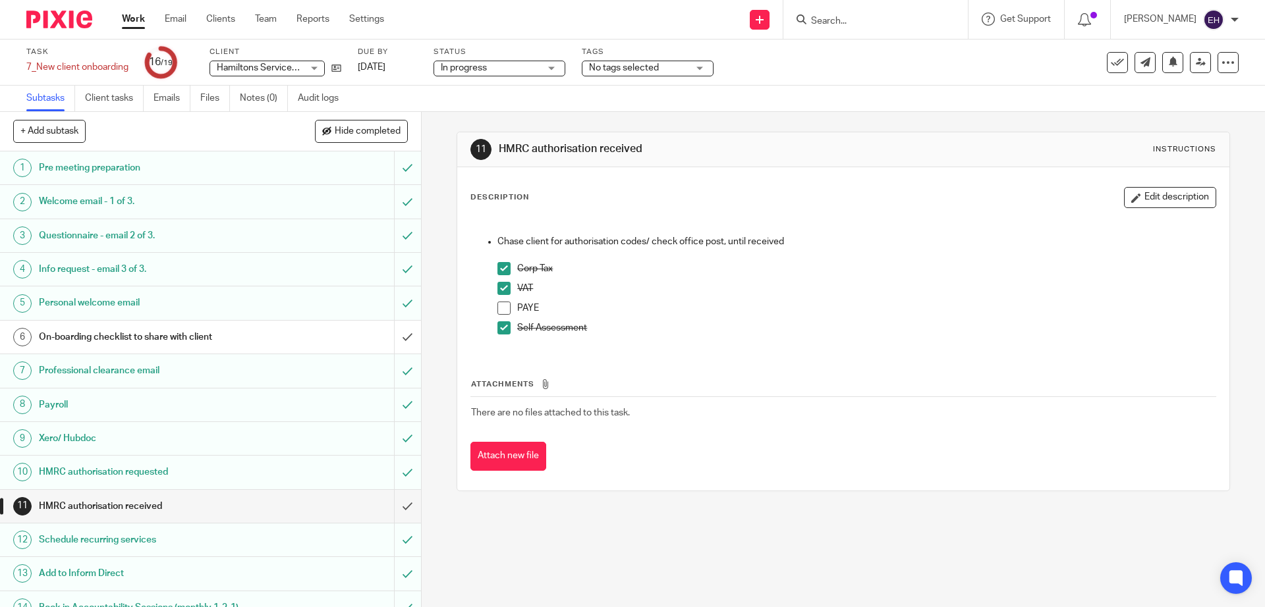
scroll to position [182, 0]
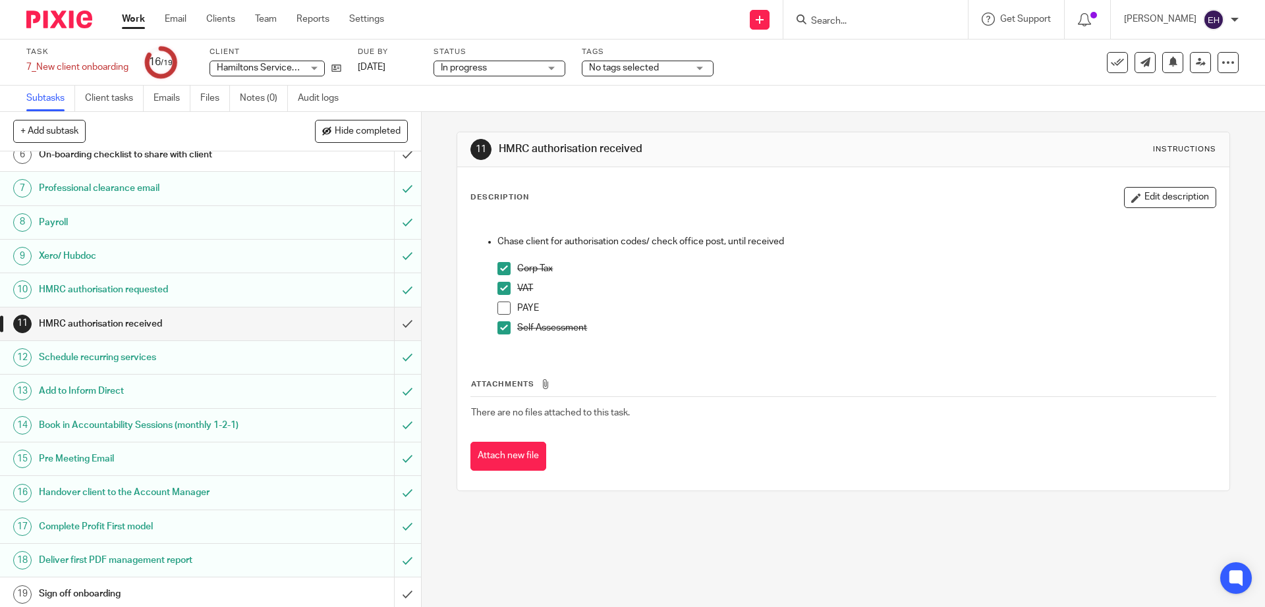
click at [130, 16] on link "Work" at bounding box center [133, 19] width 23 height 13
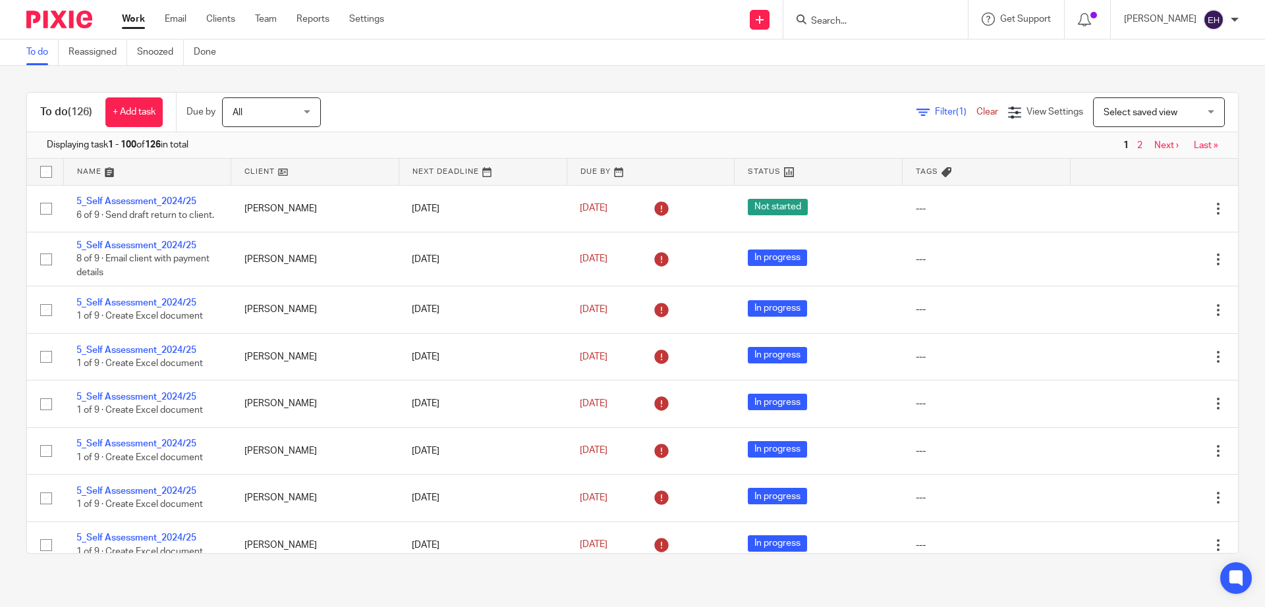
click at [1154, 142] on link "Next ›" at bounding box center [1166, 145] width 24 height 9
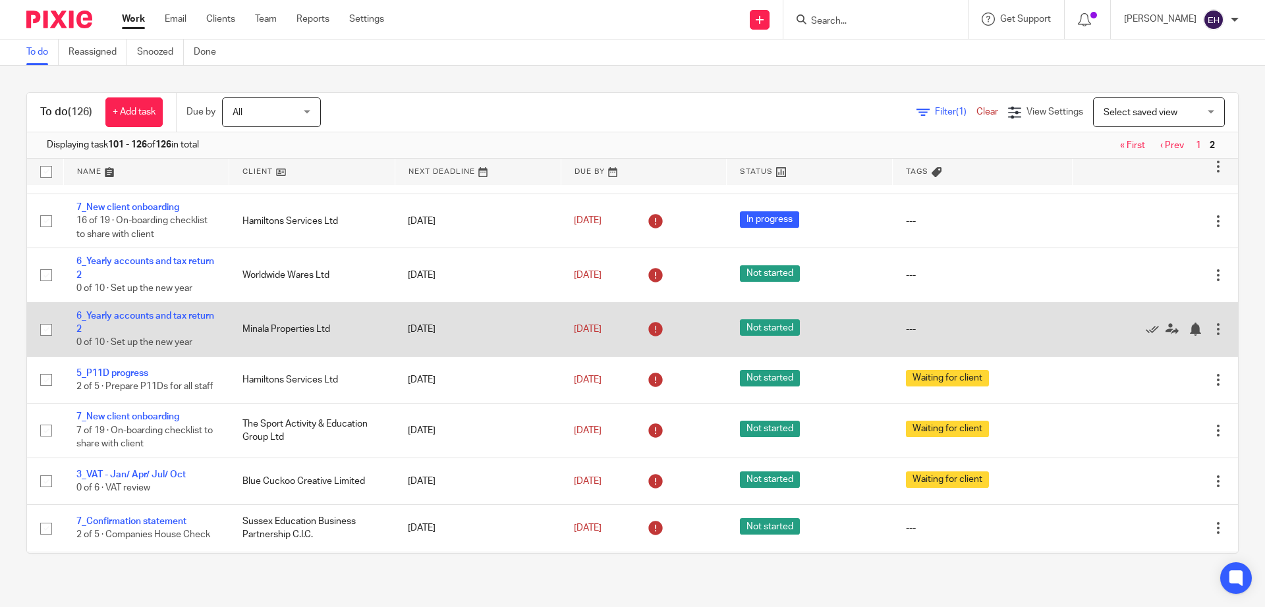
scroll to position [353, 0]
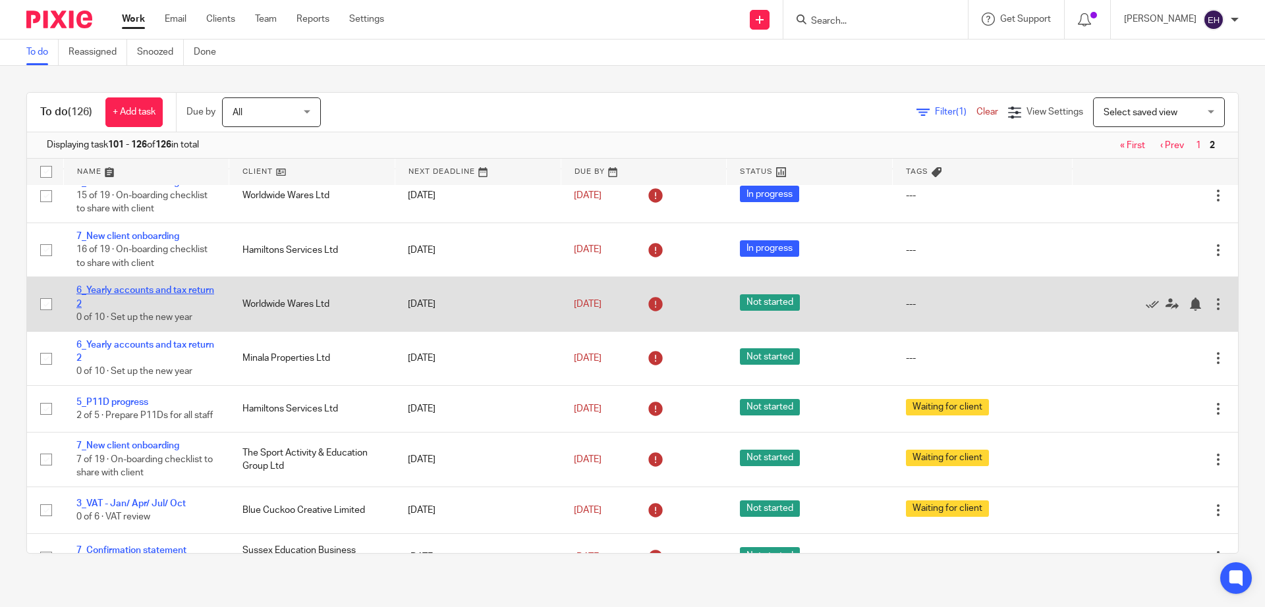
click at [181, 298] on link "6_Yearly accounts and tax return 2" at bounding box center [145, 297] width 138 height 22
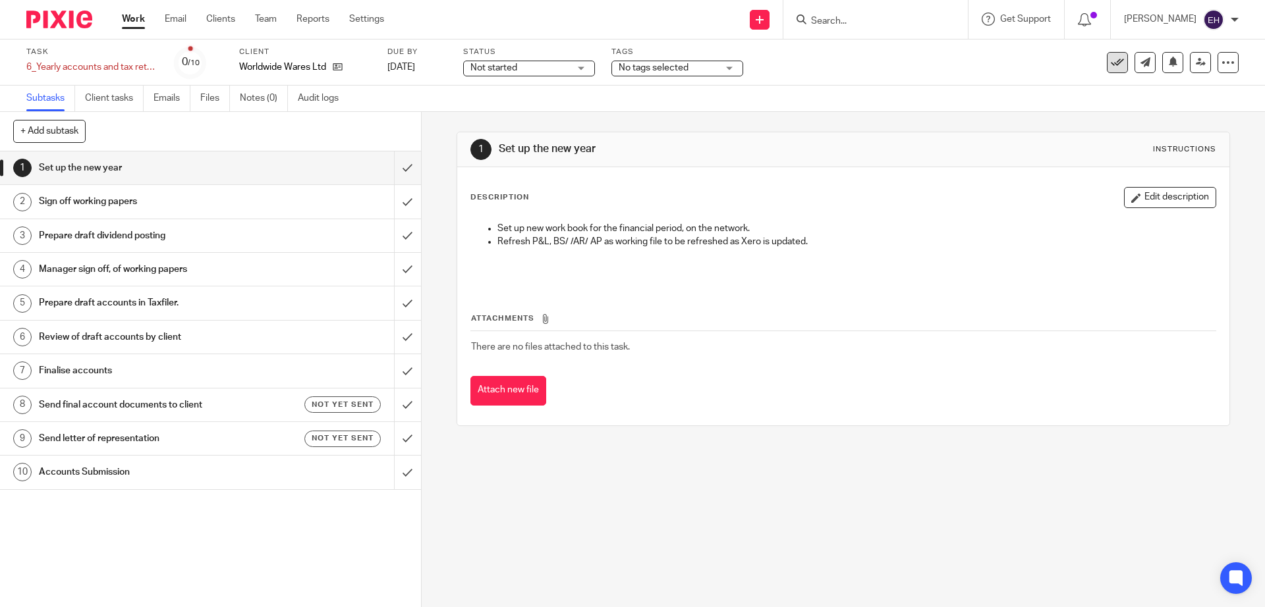
click at [1113, 63] on icon at bounding box center [1117, 62] width 13 height 13
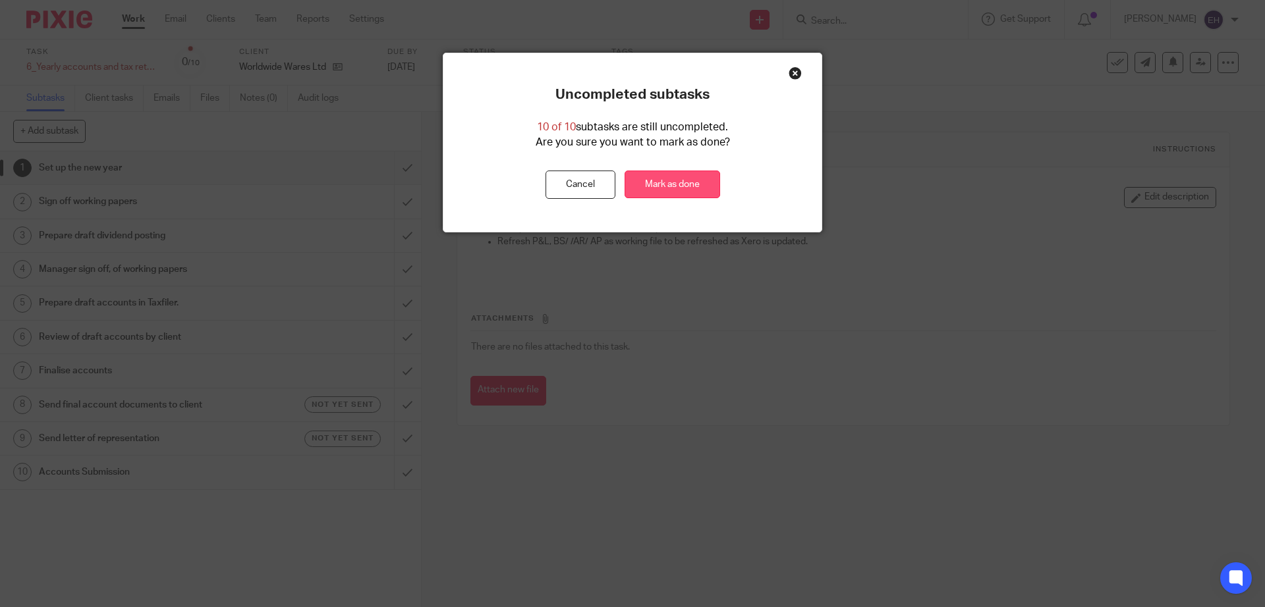
click at [691, 185] on link "Mark as done" at bounding box center [673, 185] width 96 height 28
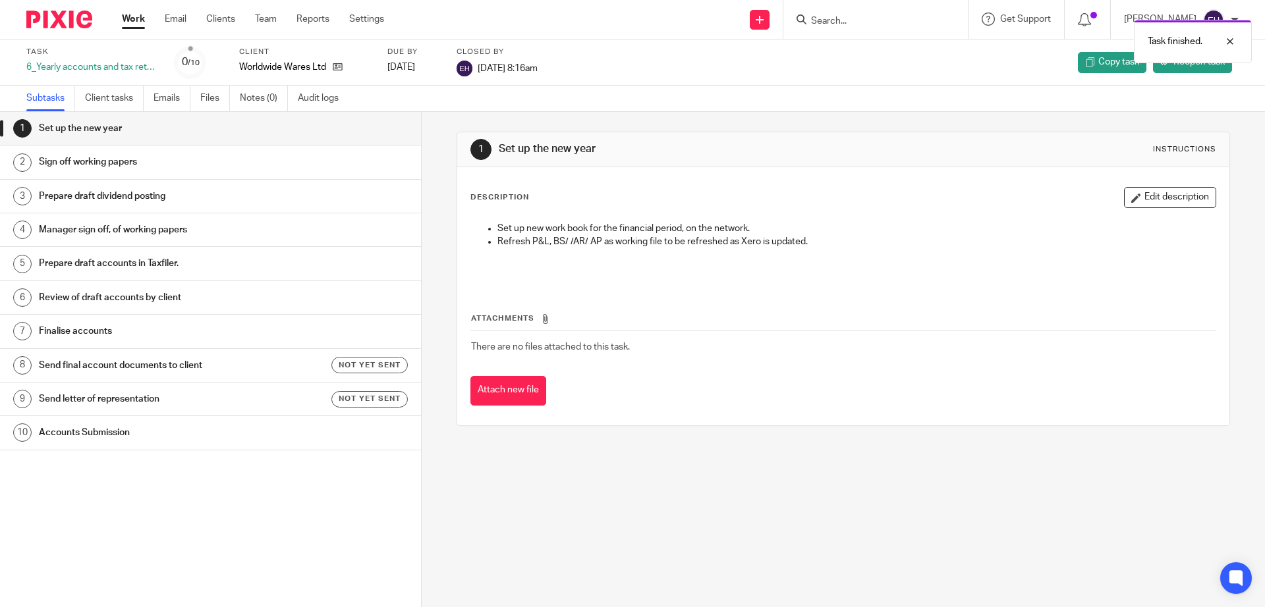
click at [127, 20] on link "Work" at bounding box center [133, 19] width 23 height 13
